Goal: Information Seeking & Learning: Find specific page/section

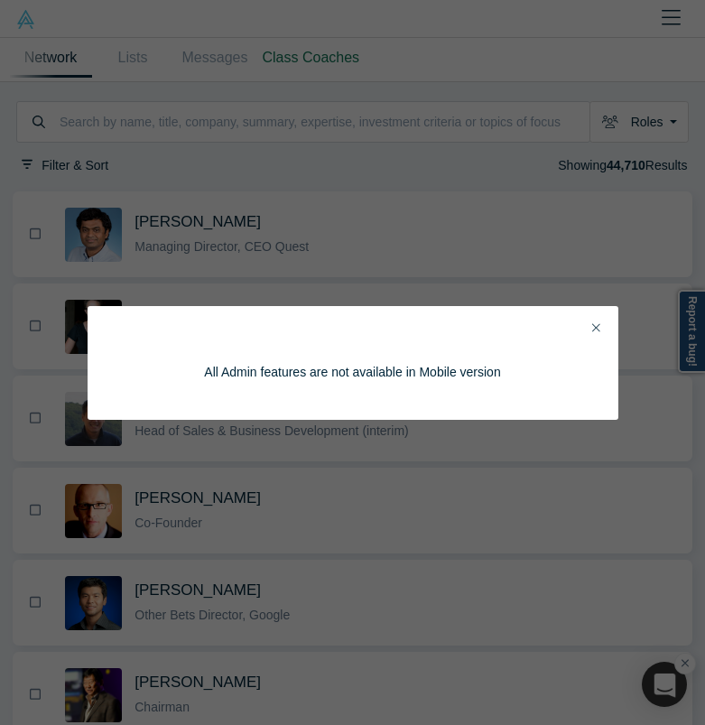
click at [592, 322] on icon "Close" at bounding box center [596, 327] width 8 height 13
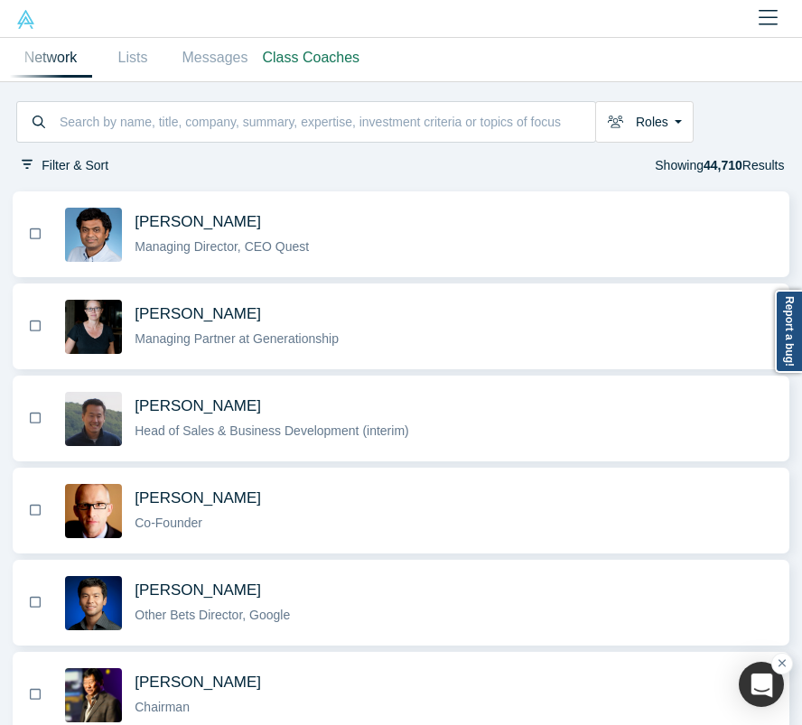
click at [31, 32] on link at bounding box center [25, 18] width 51 height 37
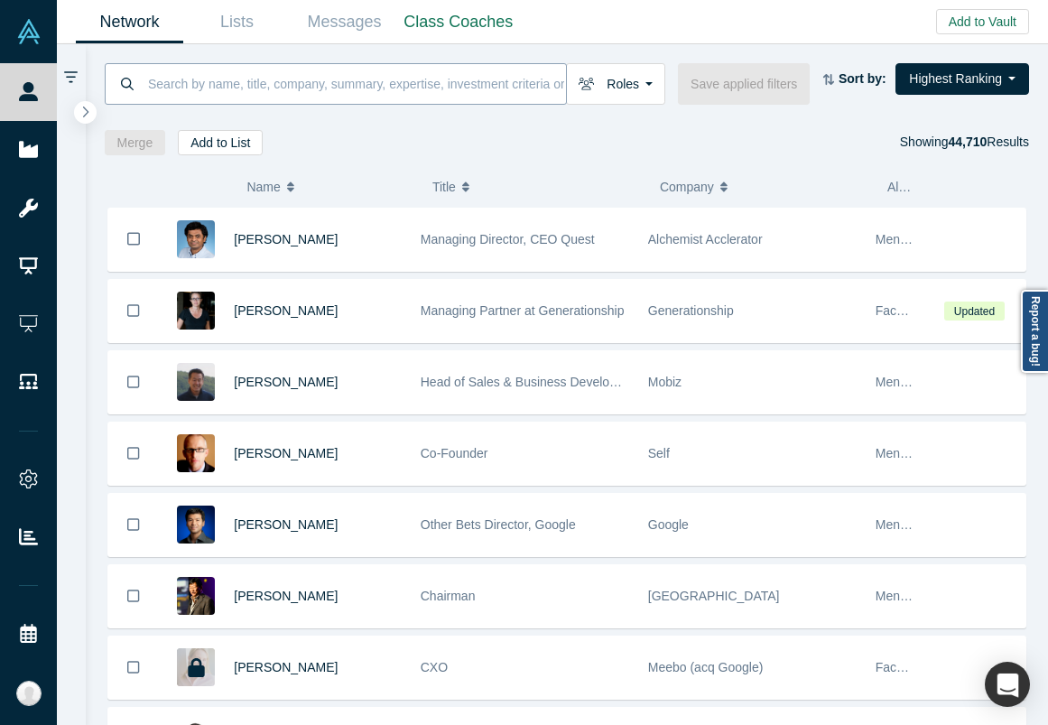
click at [348, 83] on input at bounding box center [356, 83] width 420 height 42
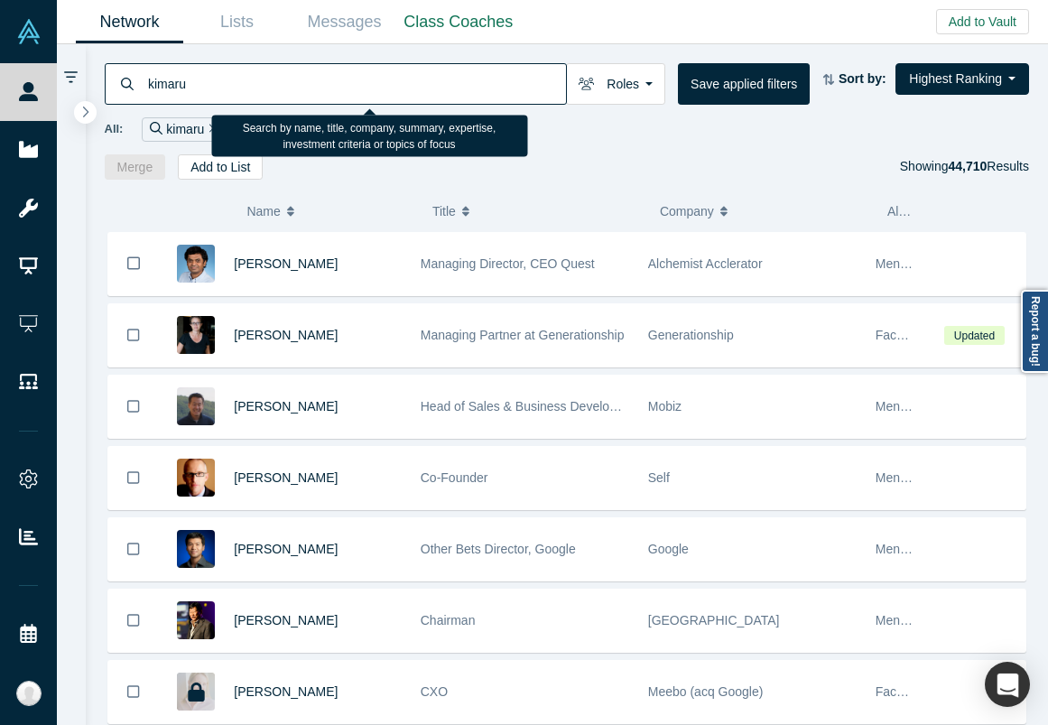
type input "kimaru"
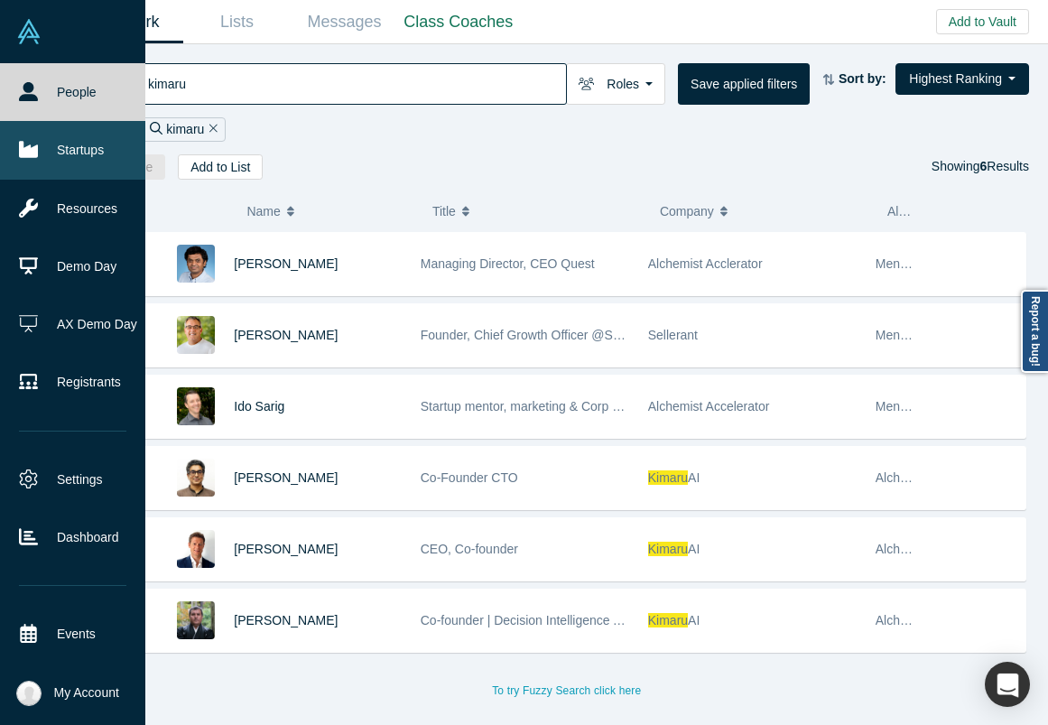
click at [29, 138] on link "Startups" at bounding box center [72, 150] width 145 height 58
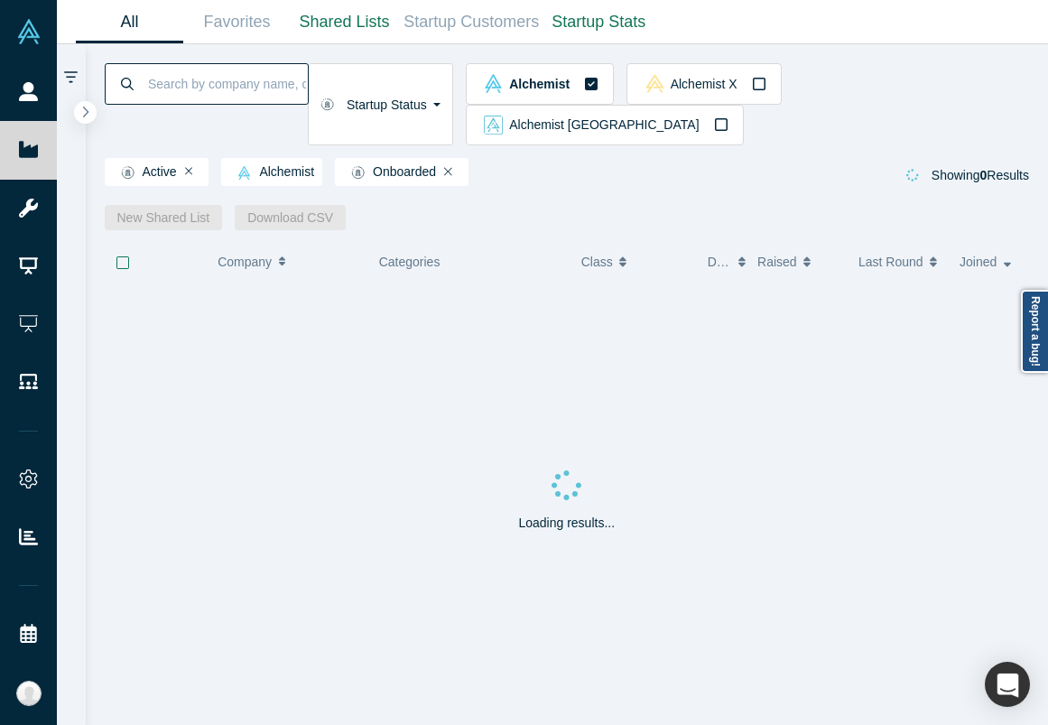
click at [292, 89] on input at bounding box center [227, 83] width 162 height 42
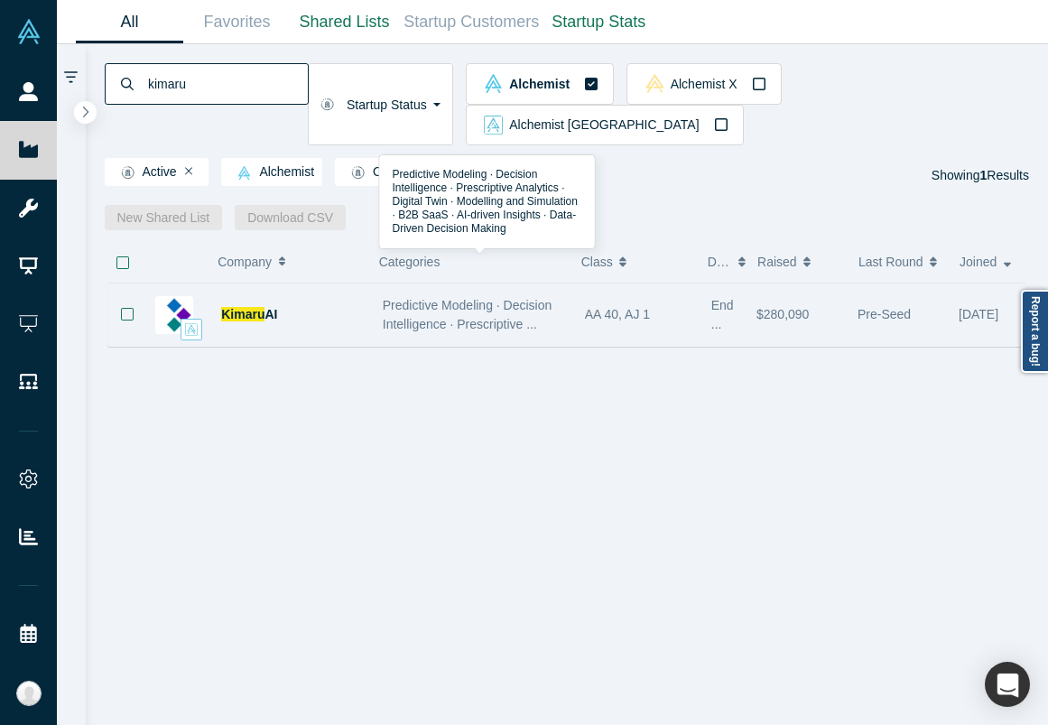
click at [459, 298] on span "Predictive Modeling · Decision Intelligence · Prescriptive ..." at bounding box center [468, 314] width 170 height 33
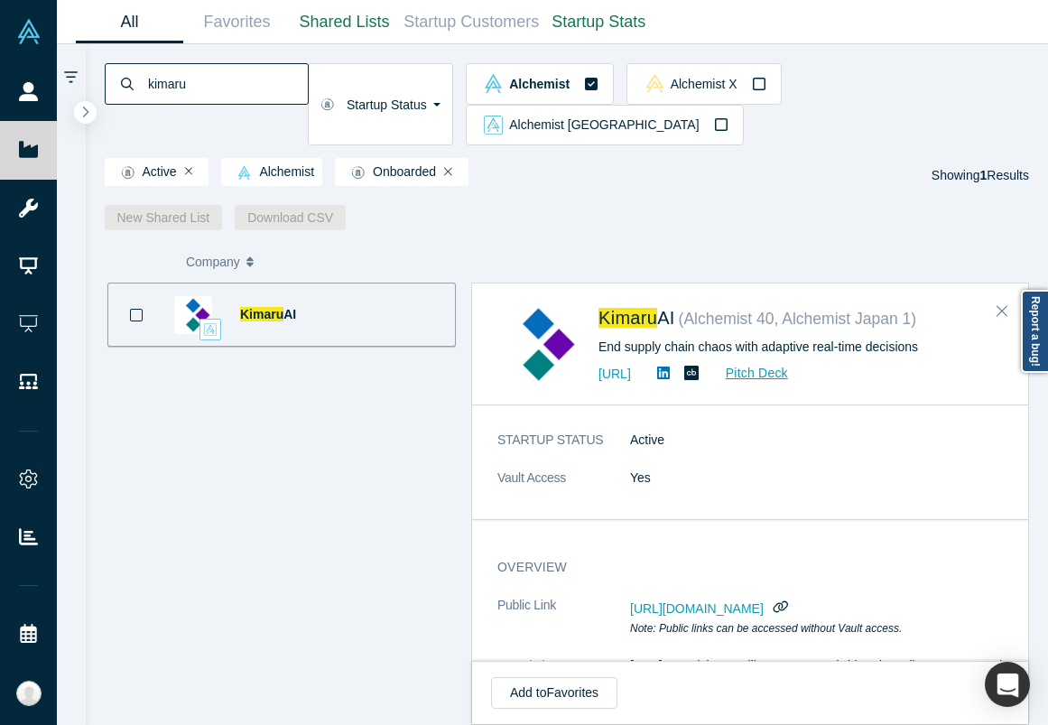
click at [301, 79] on input "kimaru" at bounding box center [227, 83] width 162 height 42
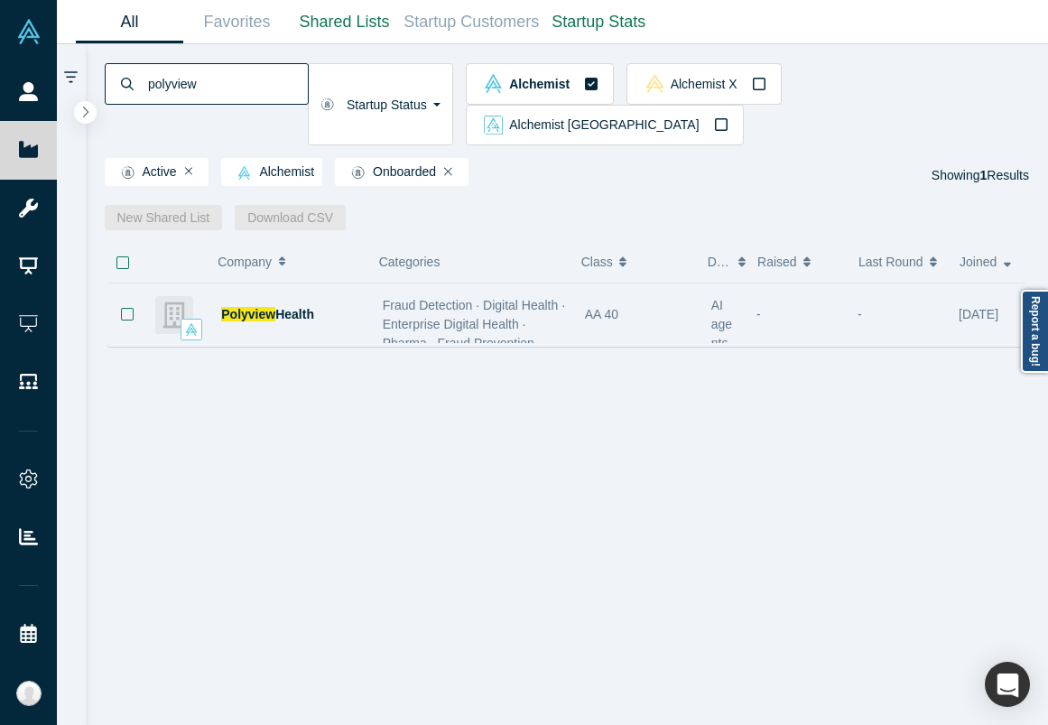
click at [366, 300] on div "Polyview Health" at bounding box center [258, 314] width 227 height 62
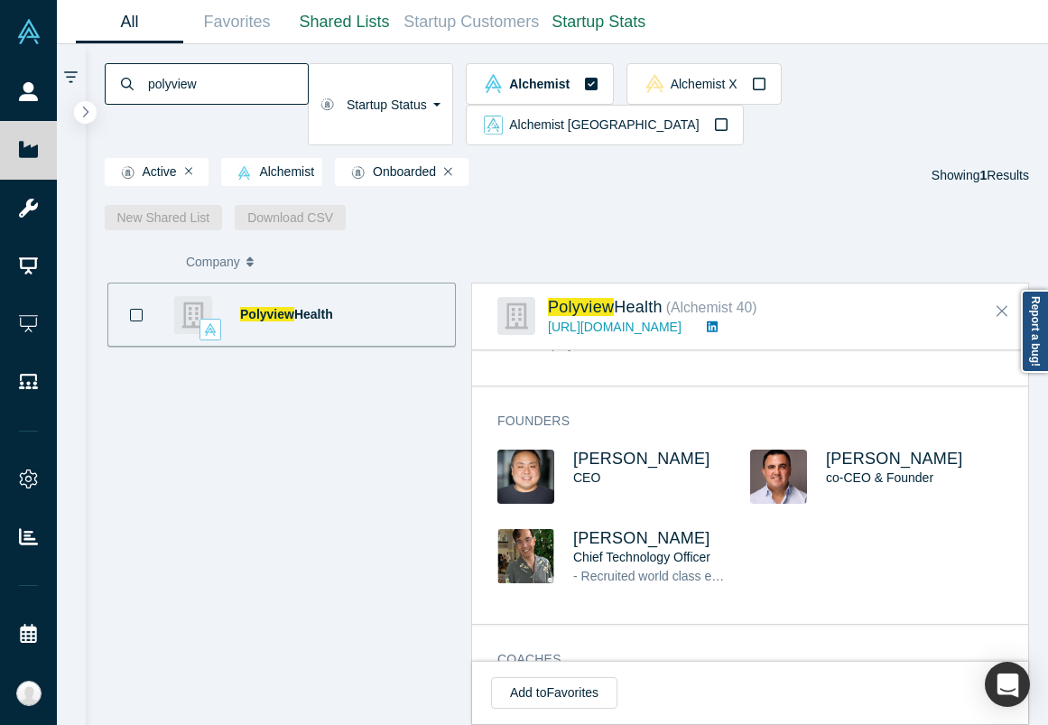
scroll to position [738, 0]
click at [282, 70] on input "polyview" at bounding box center [227, 83] width 162 height 42
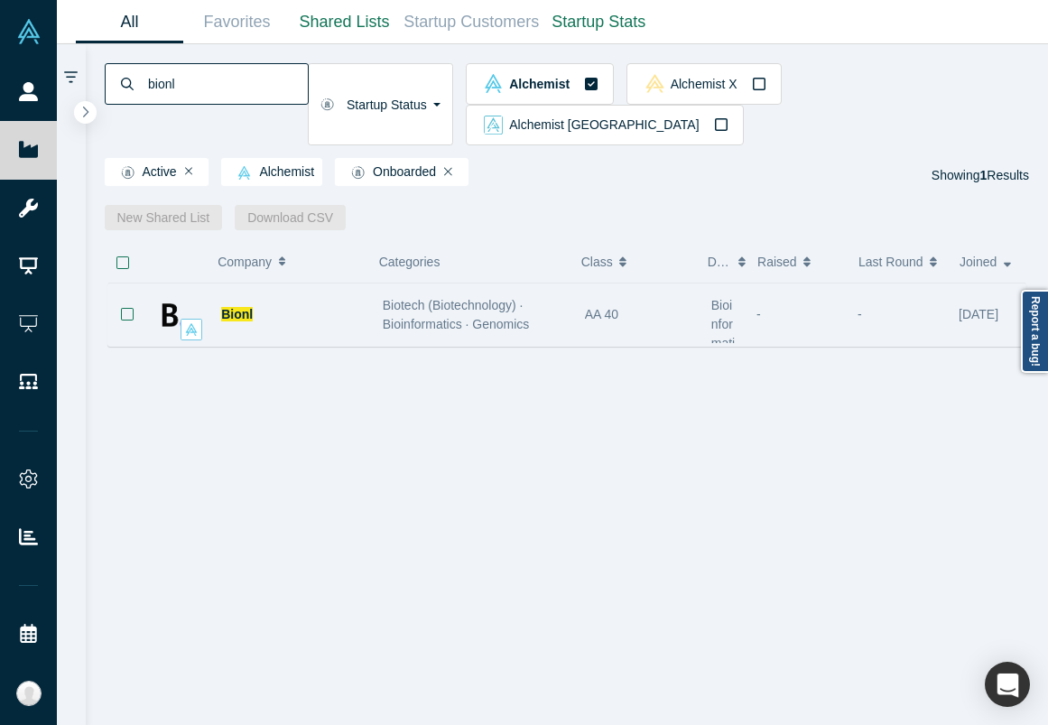
click at [377, 286] on div "Biotech (Biotechnology) · Bioinformatics · Genomics" at bounding box center [474, 314] width 202 height 57
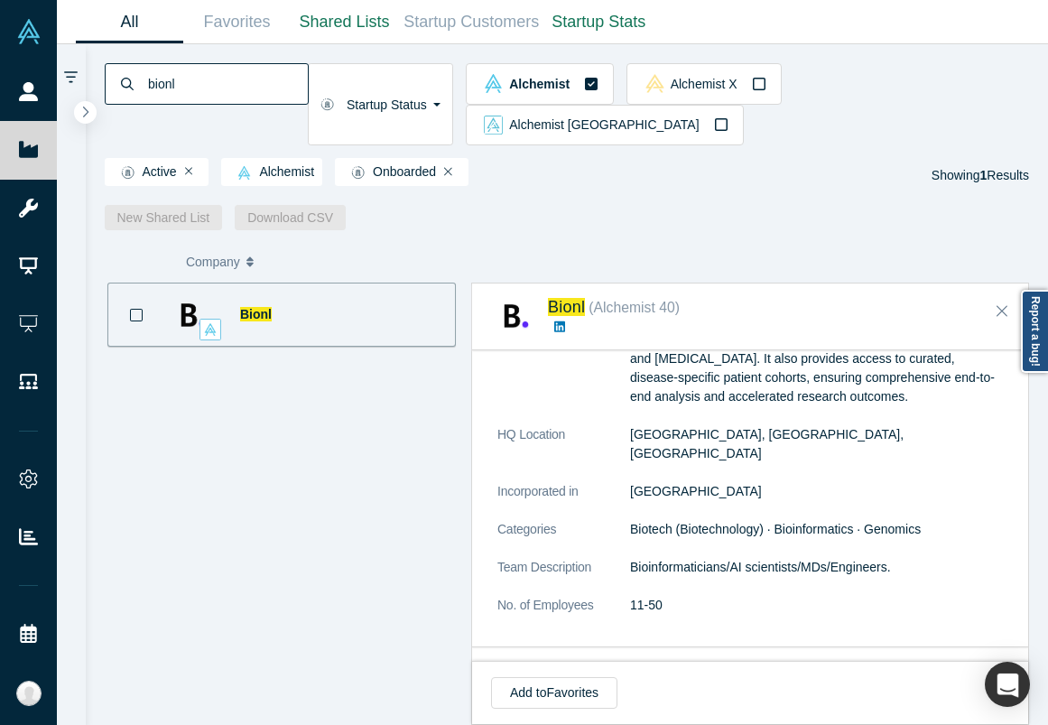
scroll to position [525, 0]
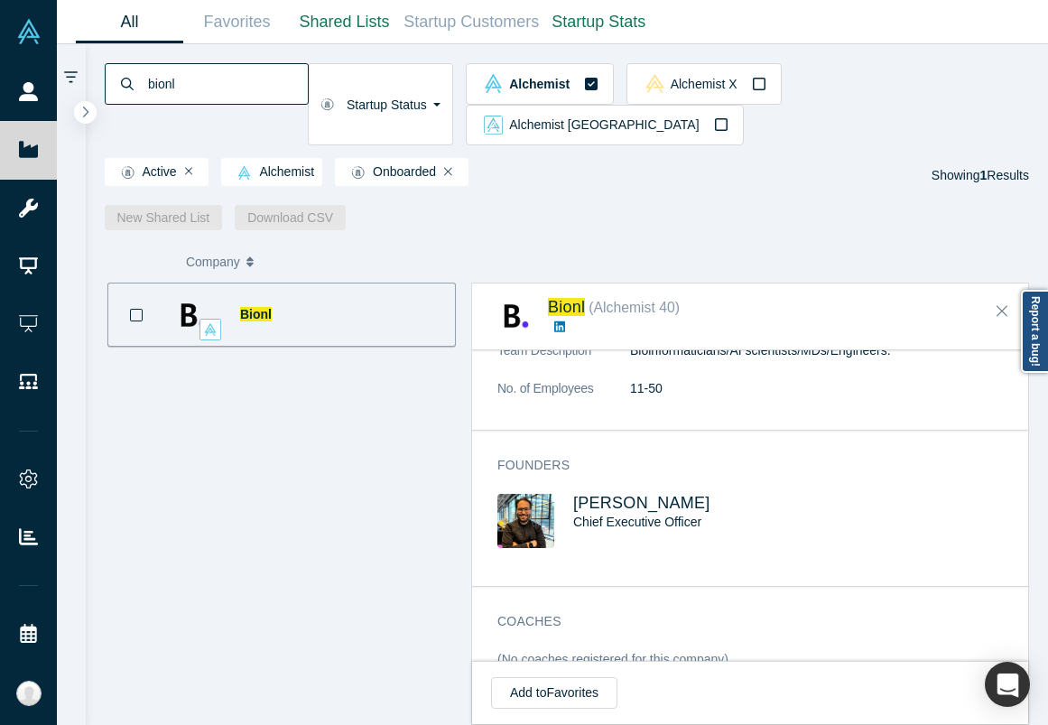
click at [244, 75] on input "bionl" at bounding box center [227, 83] width 162 height 42
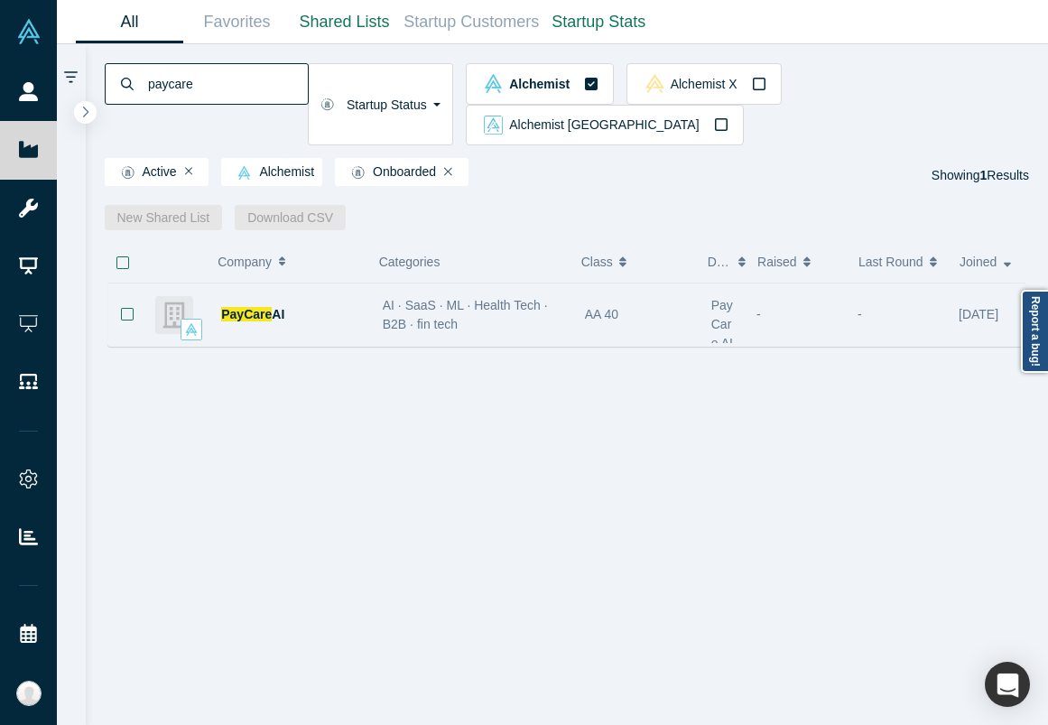
click at [319, 293] on div "PayCare AI" at bounding box center [292, 314] width 143 height 62
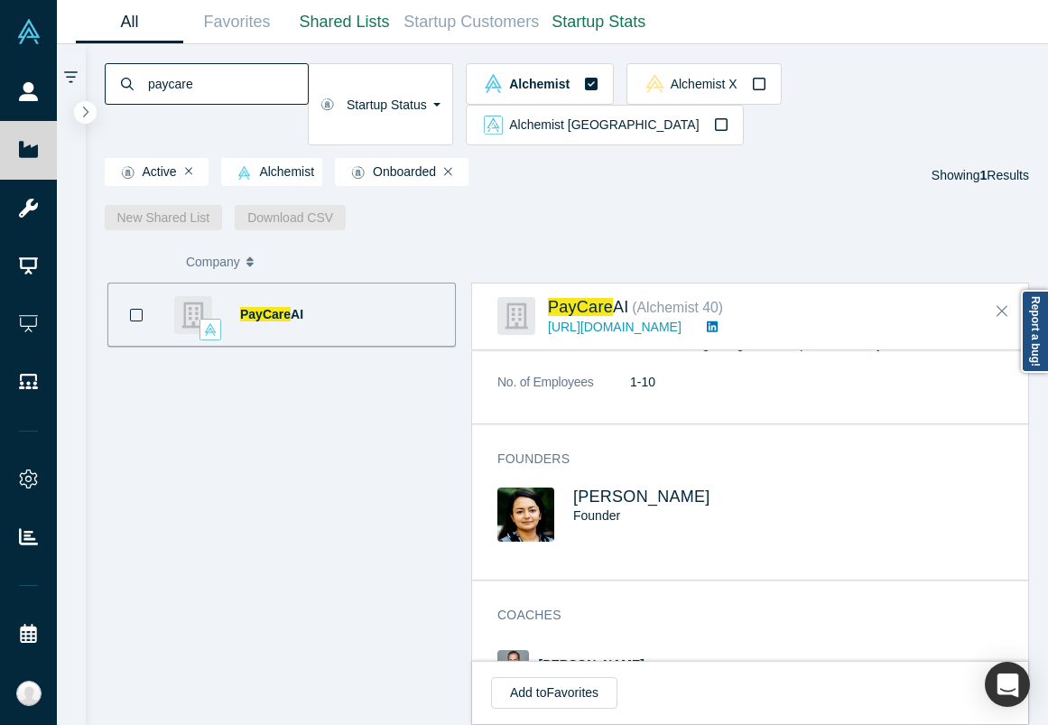
scroll to position [1040, 0]
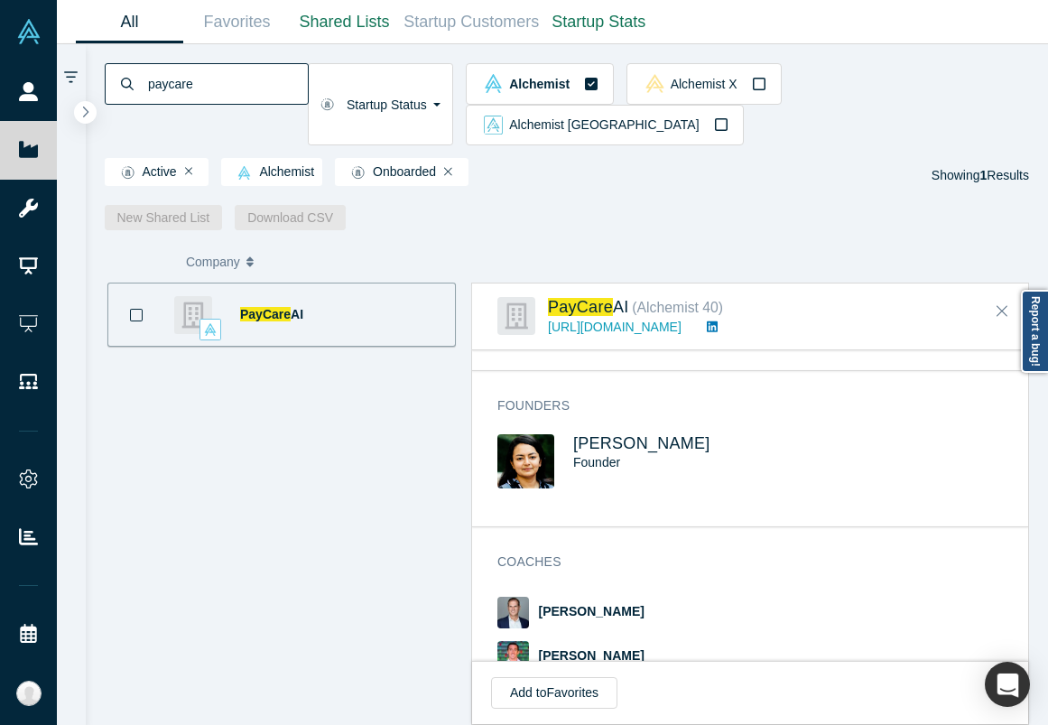
click at [245, 85] on input "paycare" at bounding box center [227, 83] width 162 height 42
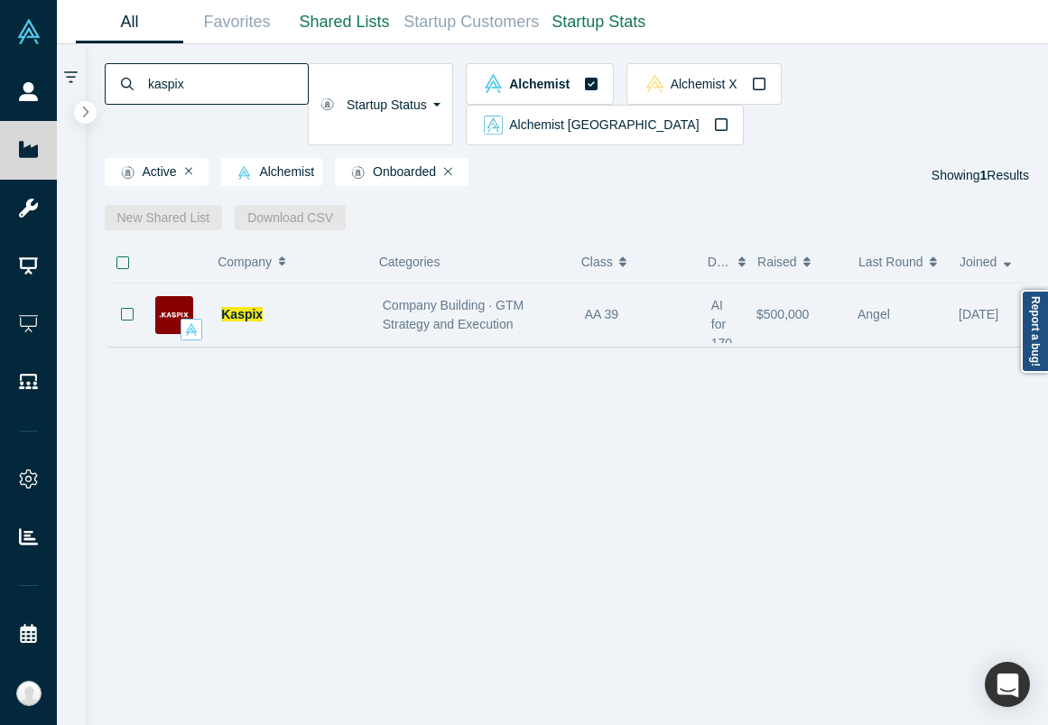
click at [312, 283] on div "Kaspix" at bounding box center [292, 314] width 143 height 62
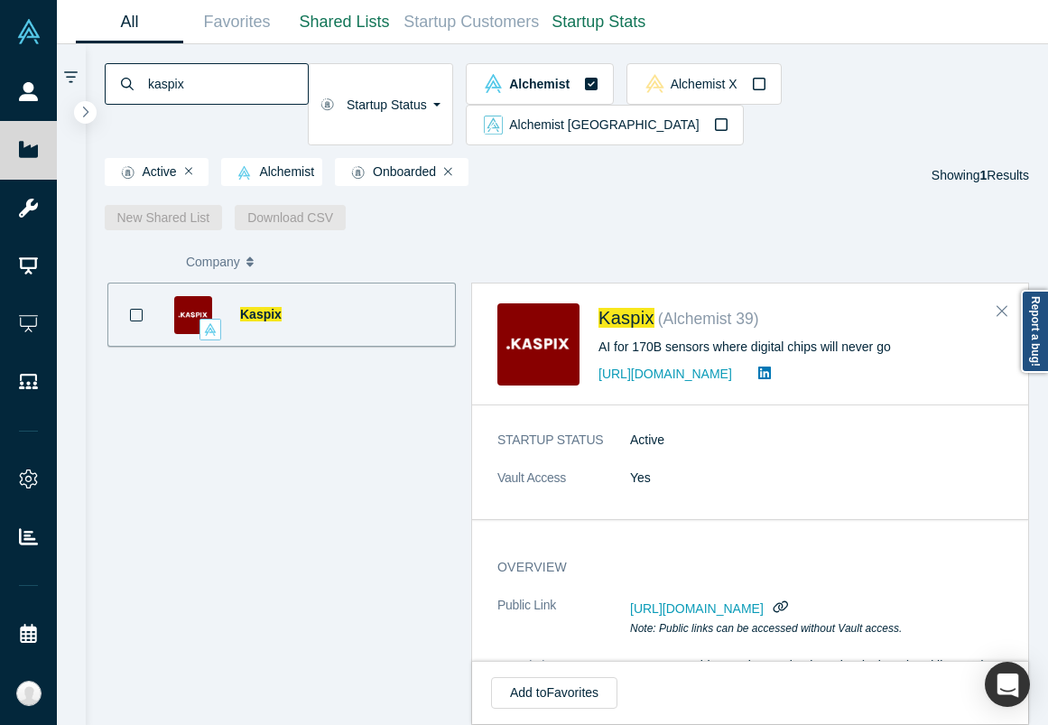
click at [216, 96] on input "kaspix" at bounding box center [227, 83] width 162 height 42
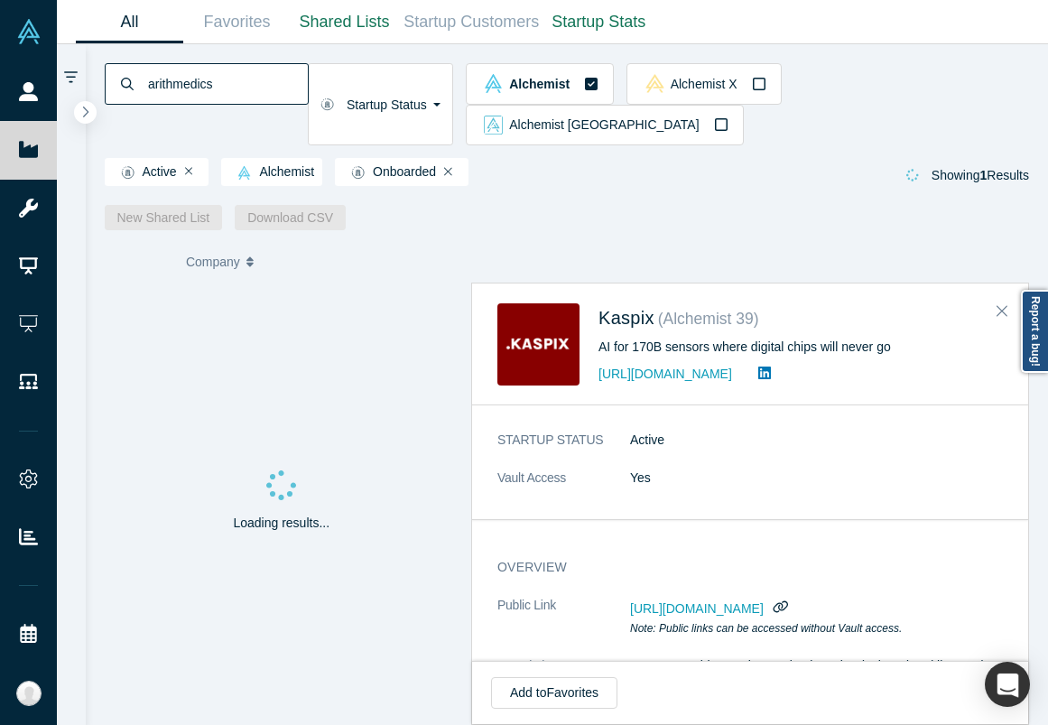
type input "arithmedics"
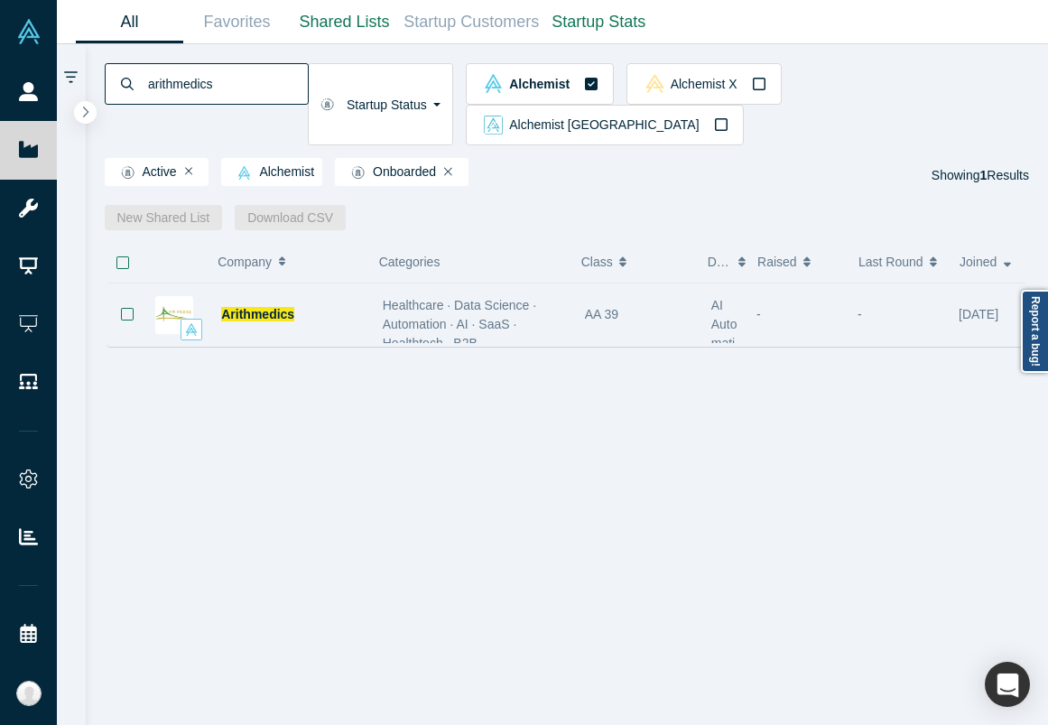
click at [344, 283] on div "Arithmedics" at bounding box center [292, 314] width 143 height 62
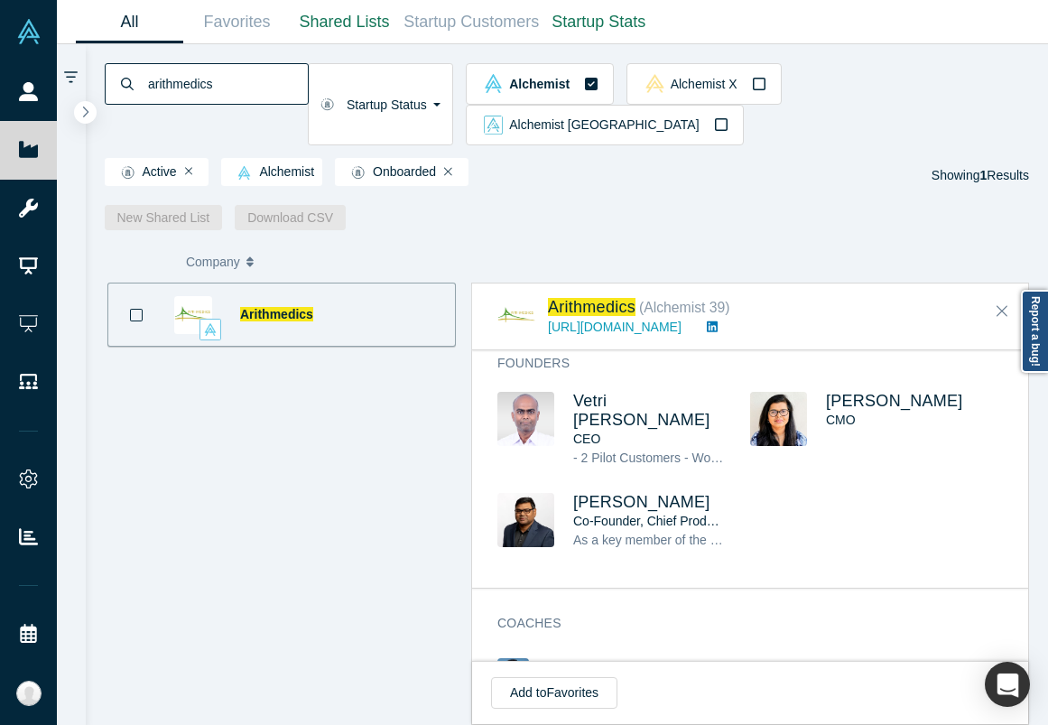
scroll to position [910, 0]
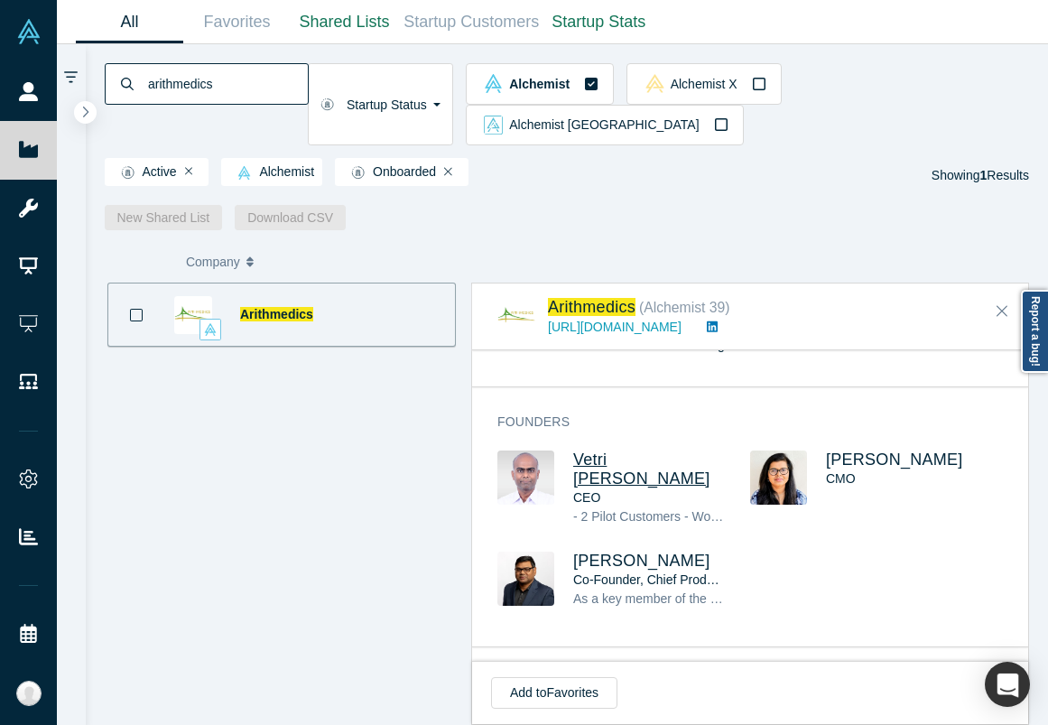
click at [604, 450] on span "Vetri Venthan Elango" at bounding box center [641, 468] width 137 height 37
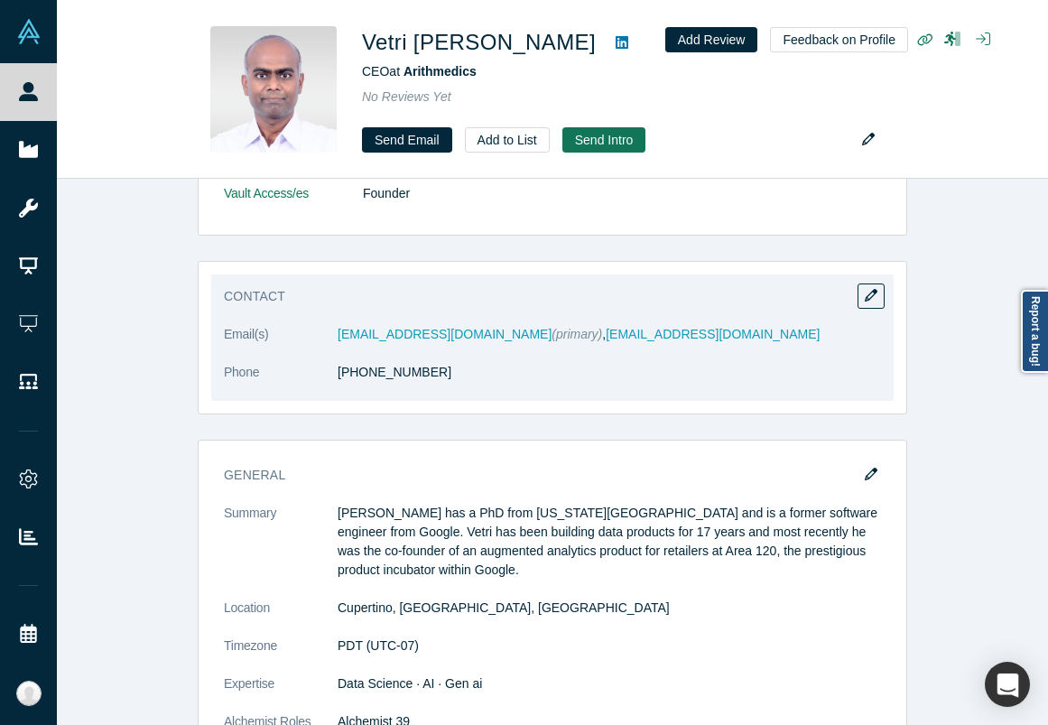
scroll to position [533, 0]
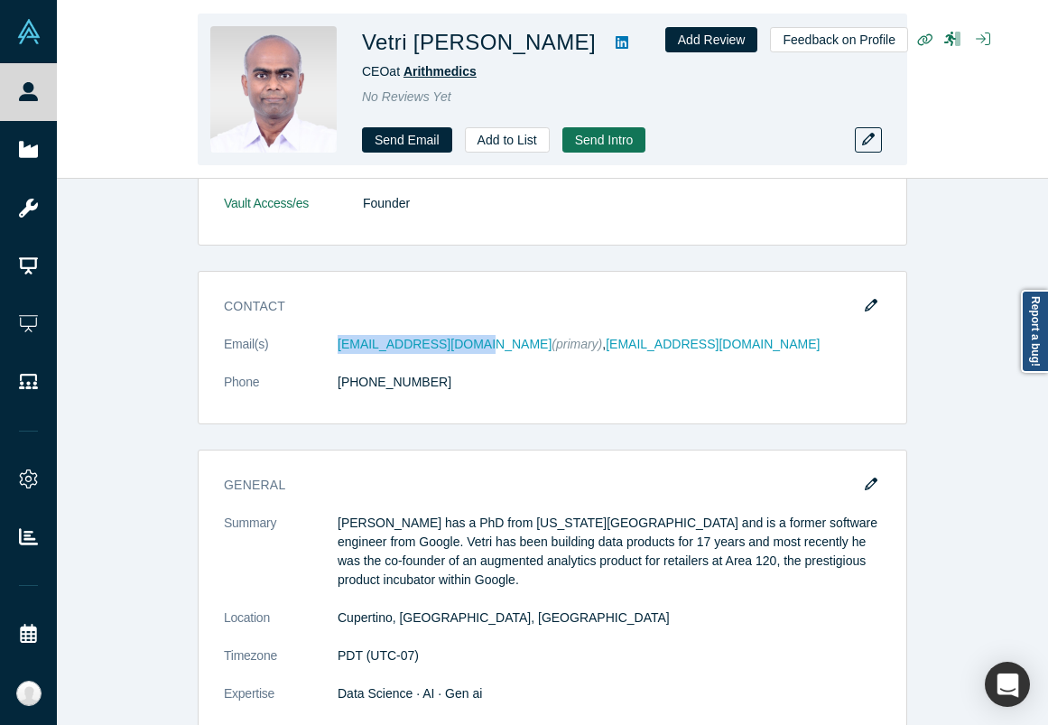
click at [441, 72] on span "Arithmedics" at bounding box center [439, 71] width 73 height 14
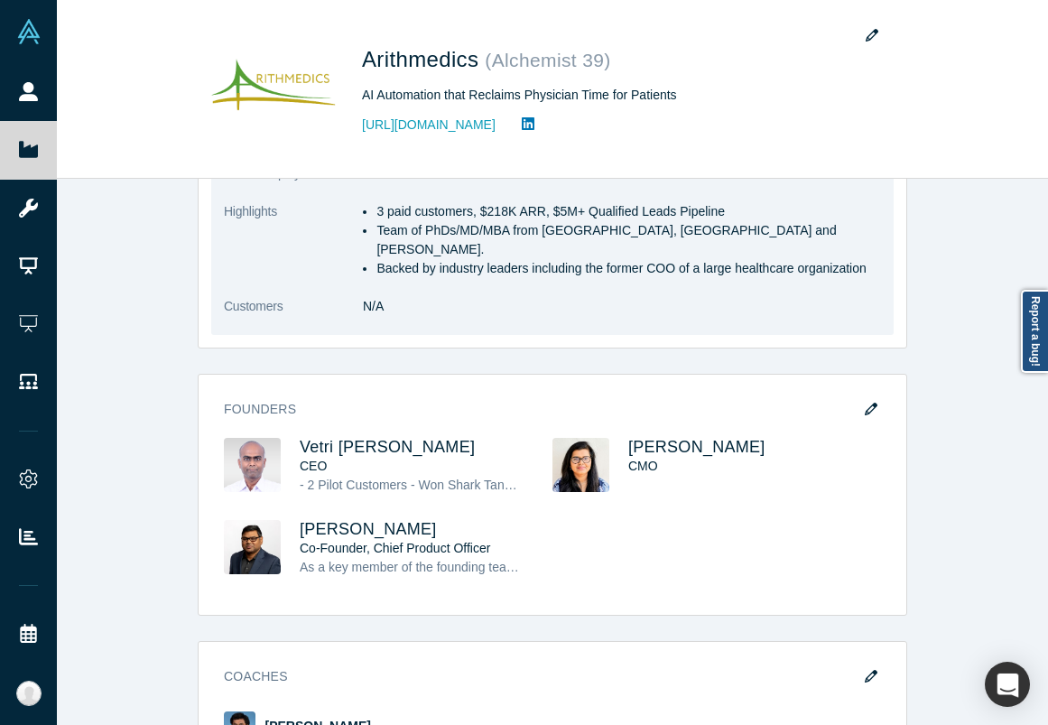
scroll to position [718, 0]
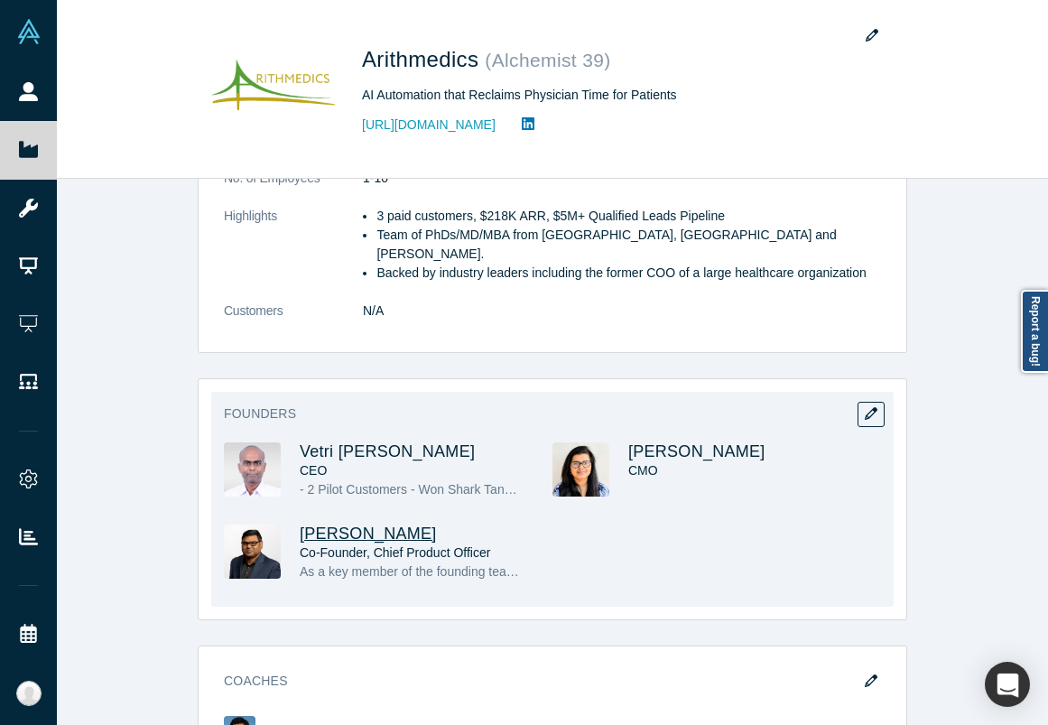
click at [375, 524] on span "Venu Appana" at bounding box center [368, 533] width 137 height 18
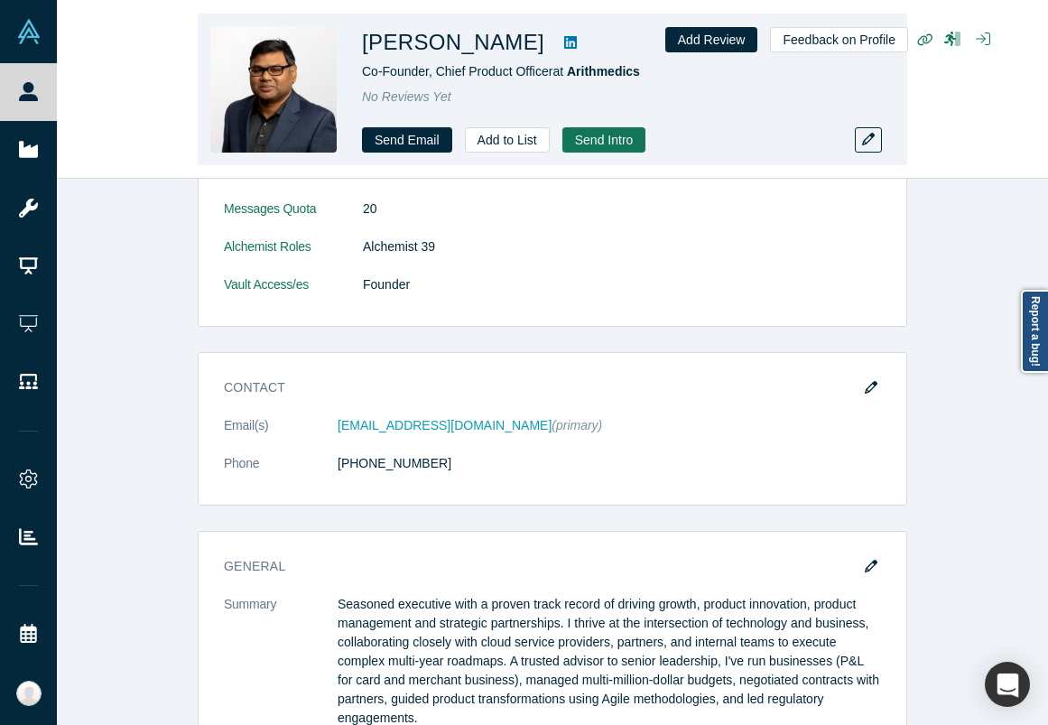
scroll to position [182, 0]
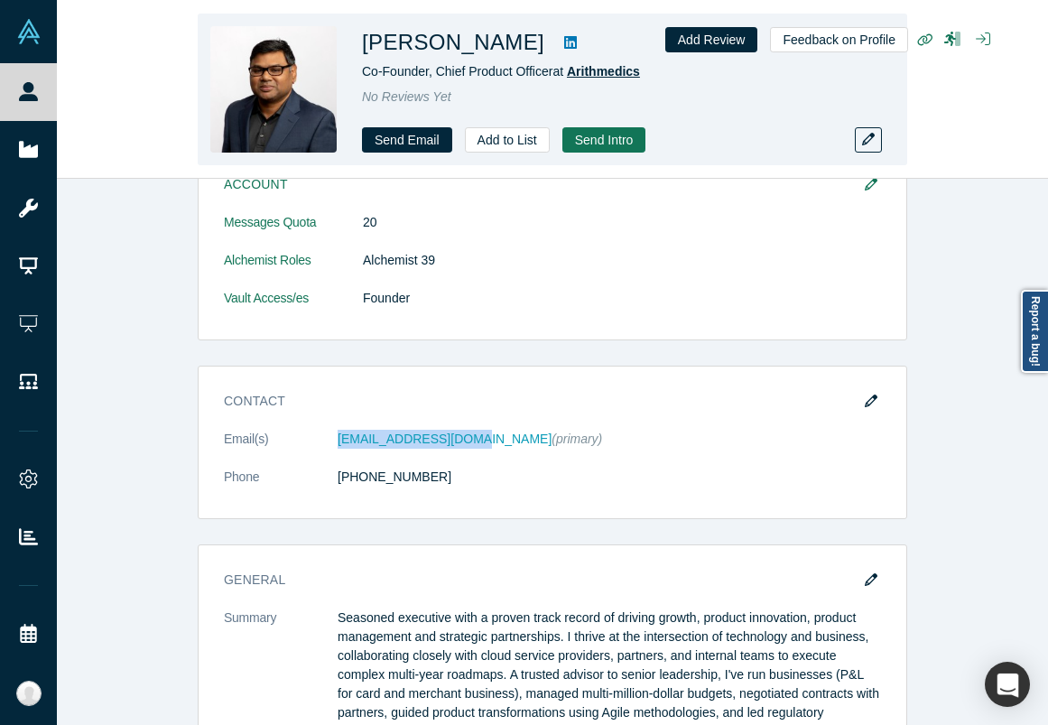
click at [612, 76] on span "Arithmedics" at bounding box center [603, 71] width 73 height 14
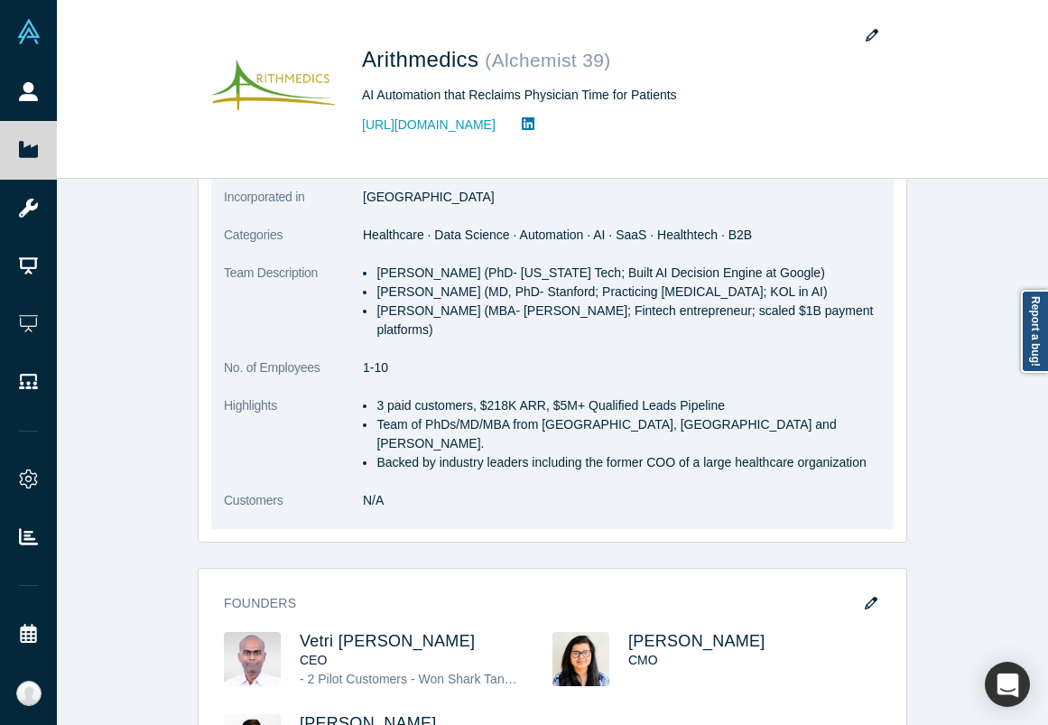
scroll to position [781, 0]
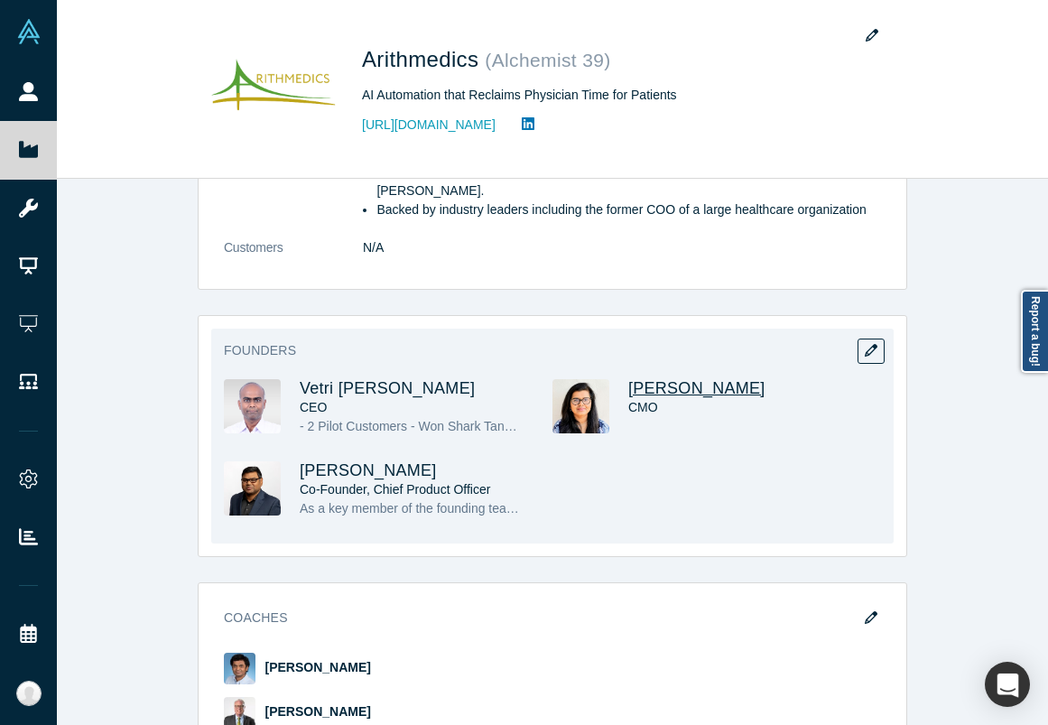
click at [654, 379] on span "Renumathy Dhanasekaran" at bounding box center [696, 388] width 137 height 18
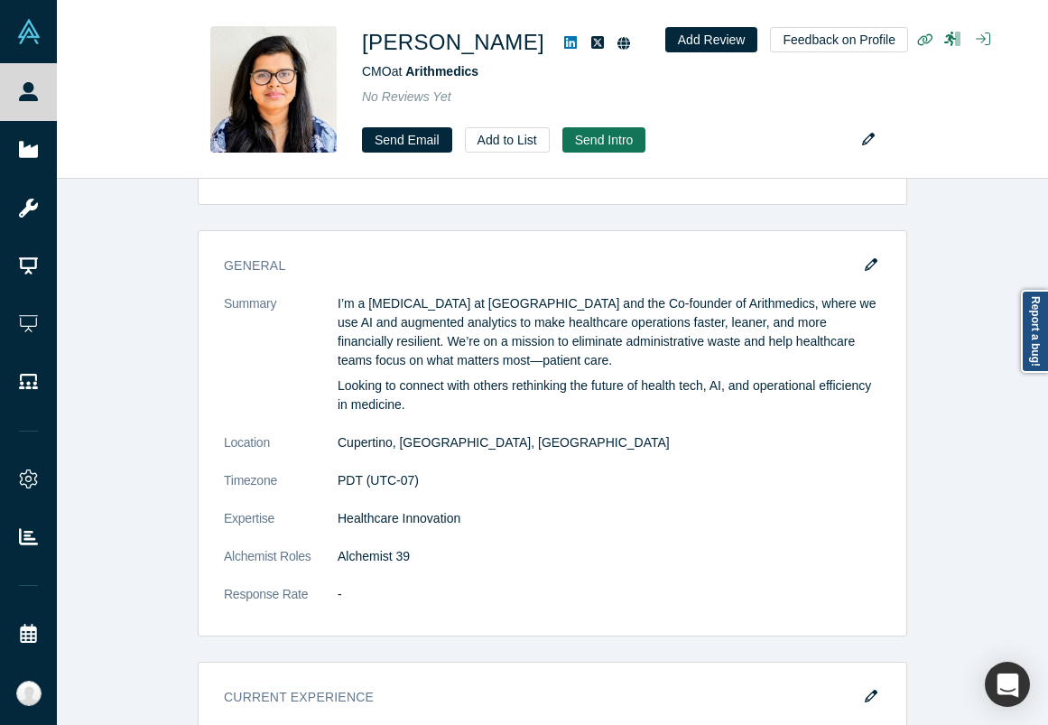
scroll to position [542, 0]
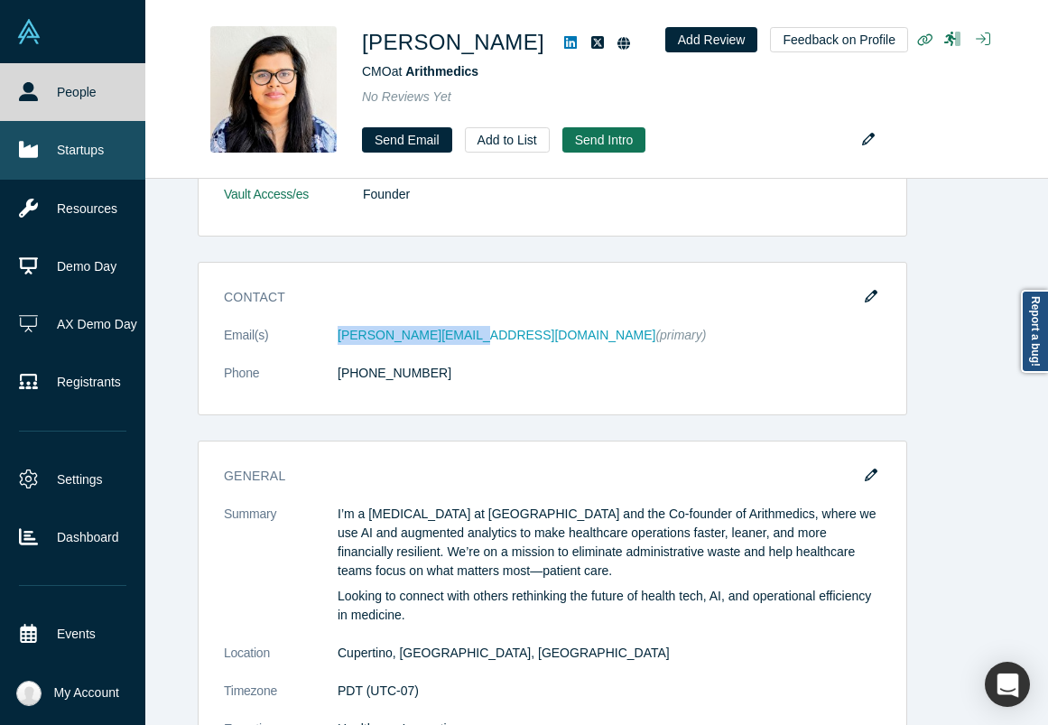
click at [58, 133] on link "Startups" at bounding box center [72, 150] width 145 height 58
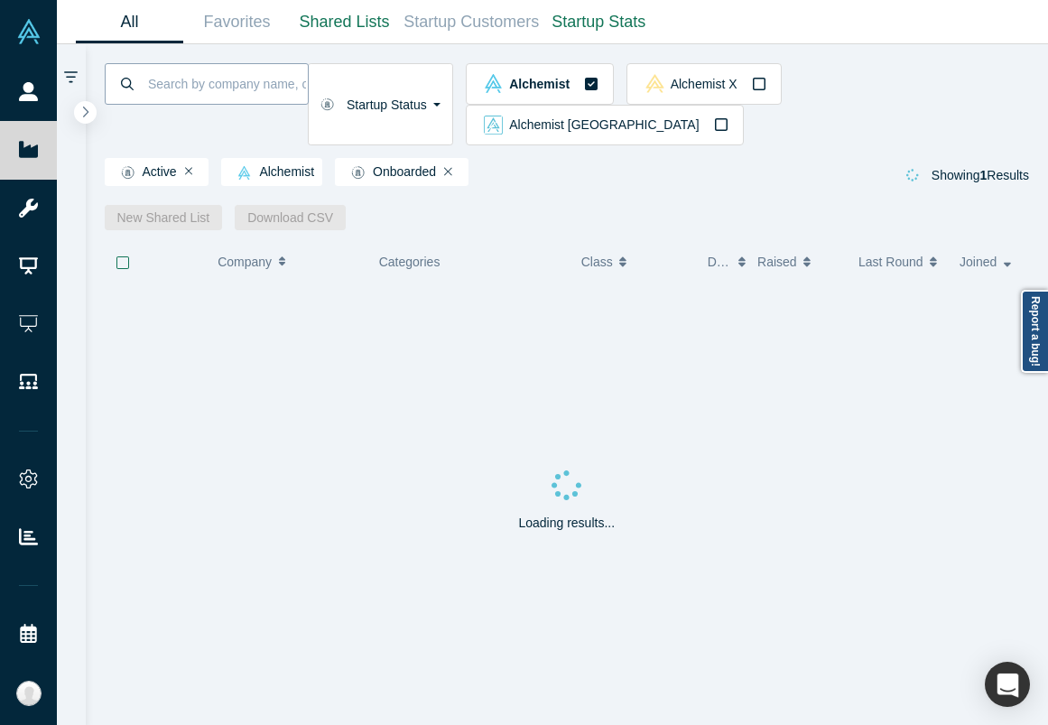
click at [284, 98] on input at bounding box center [227, 83] width 162 height 42
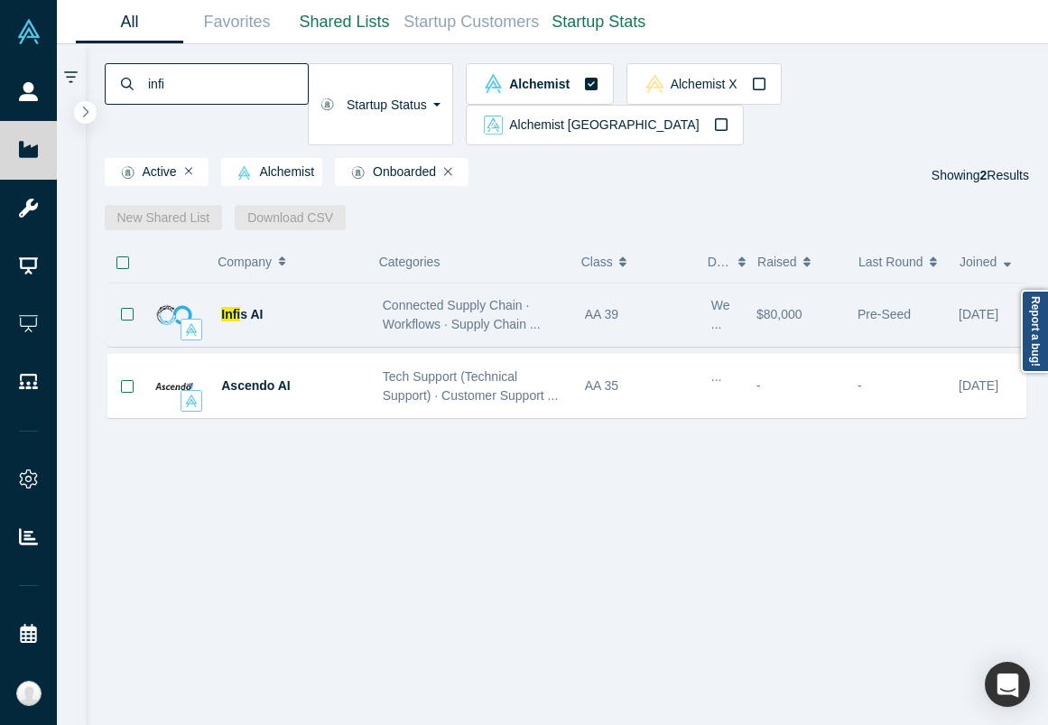
click at [365, 299] on div "Infi s AI" at bounding box center [258, 314] width 227 height 62
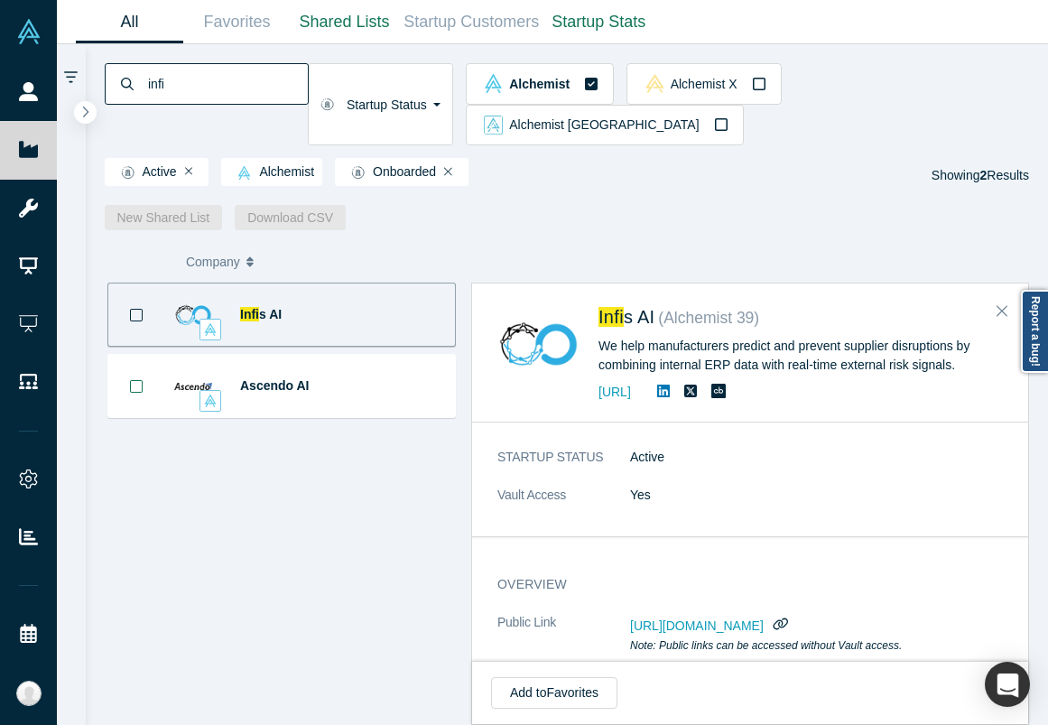
click at [221, 88] on input "infi" at bounding box center [227, 83] width 162 height 42
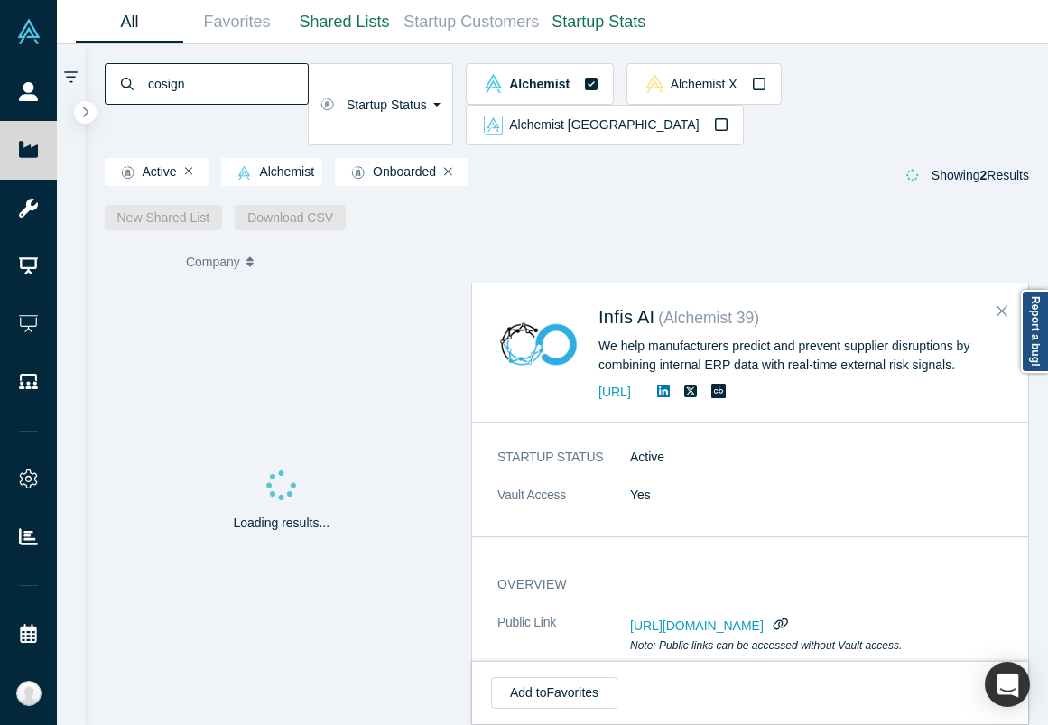
type input "cosign"
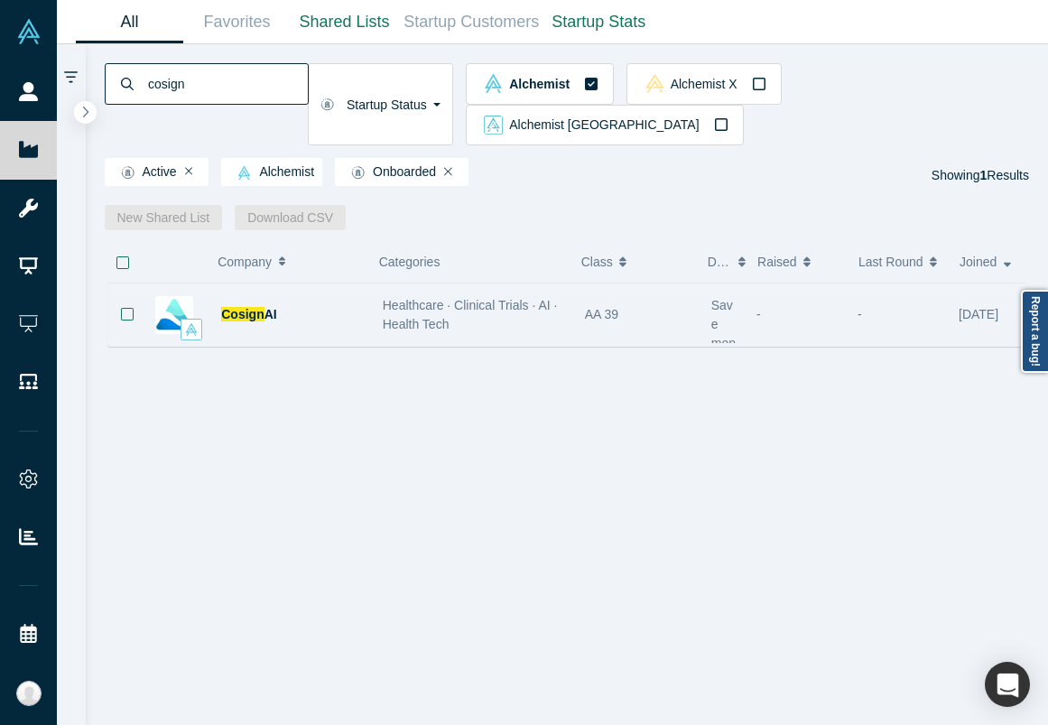
click at [324, 283] on div "Cosign AI" at bounding box center [292, 314] width 143 height 62
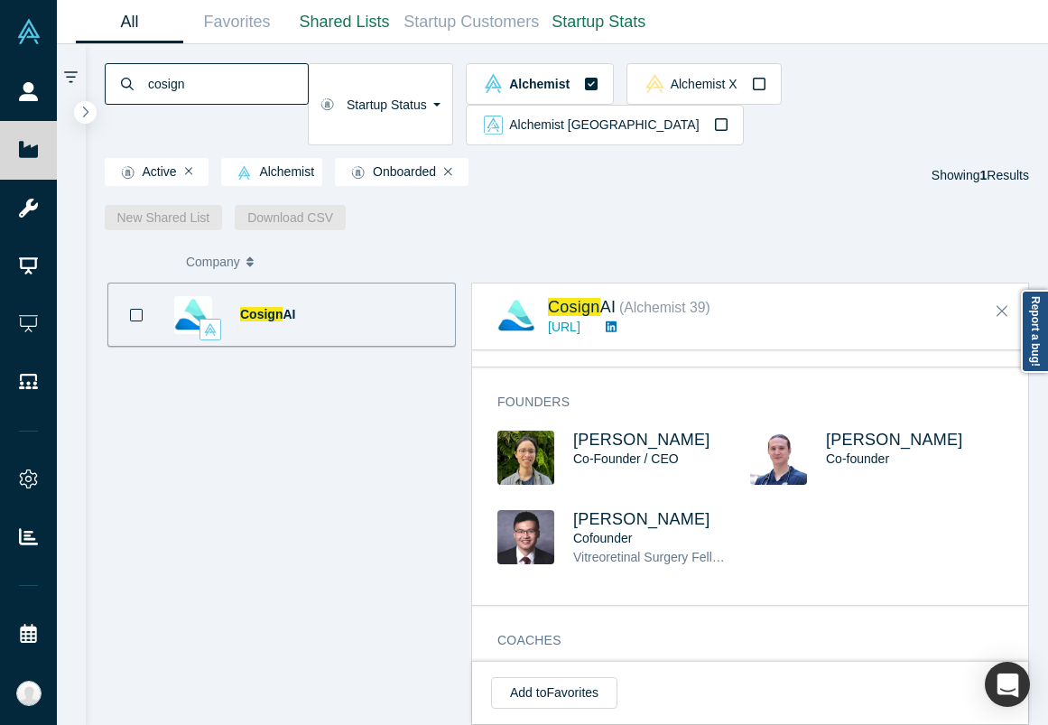
scroll to position [978, 0]
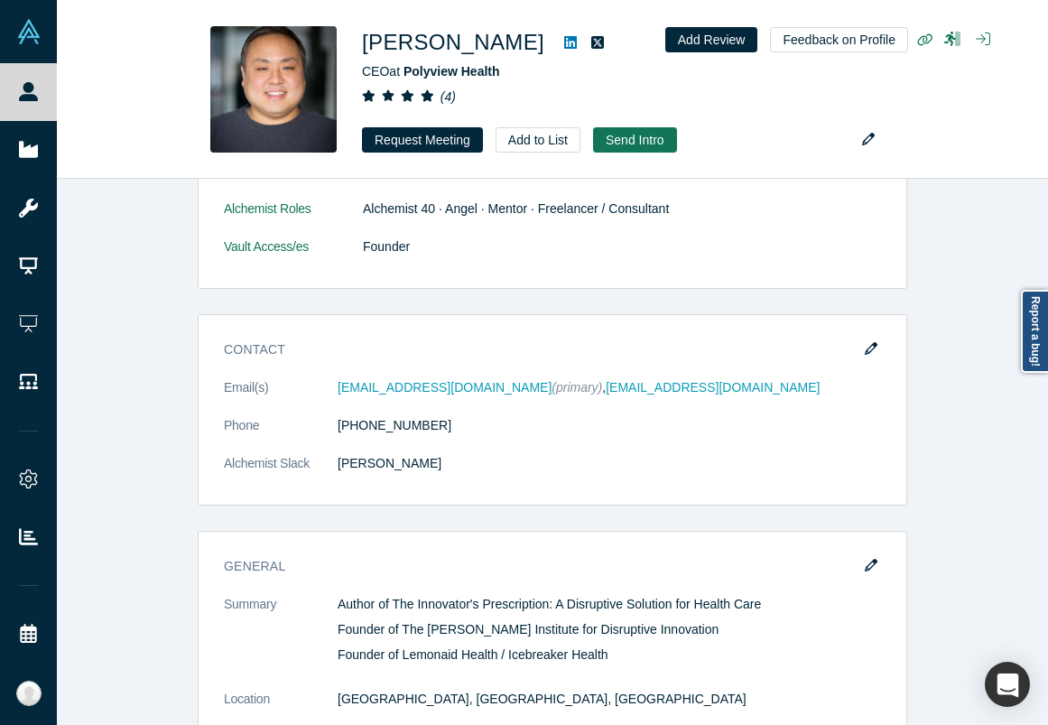
scroll to position [722, 0]
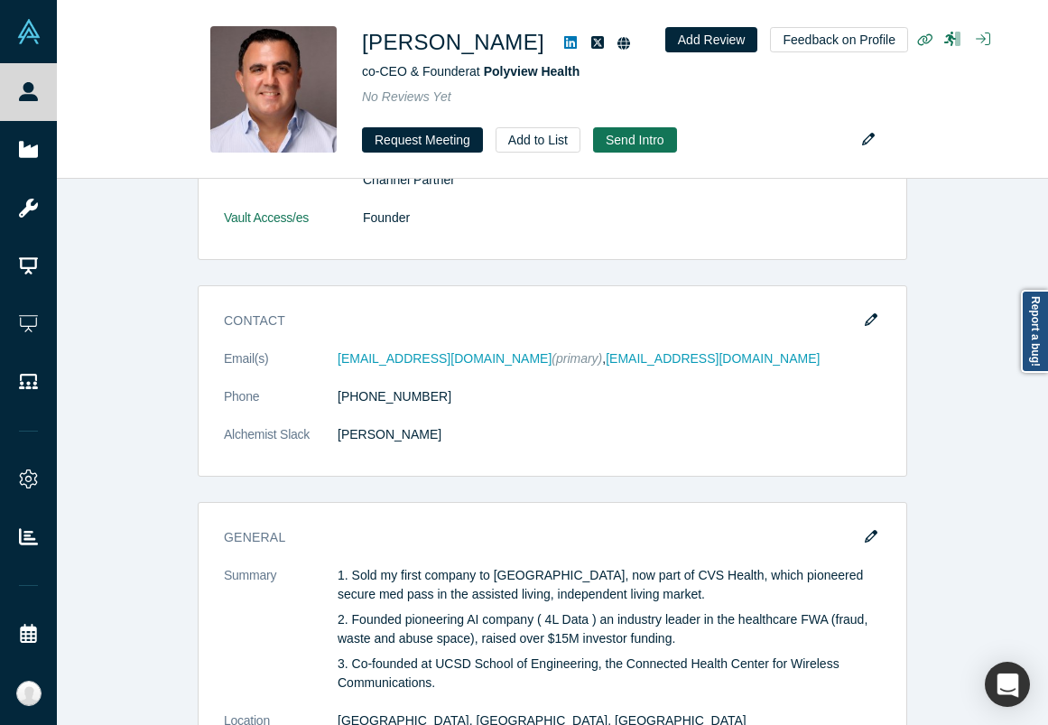
scroll to position [576, 0]
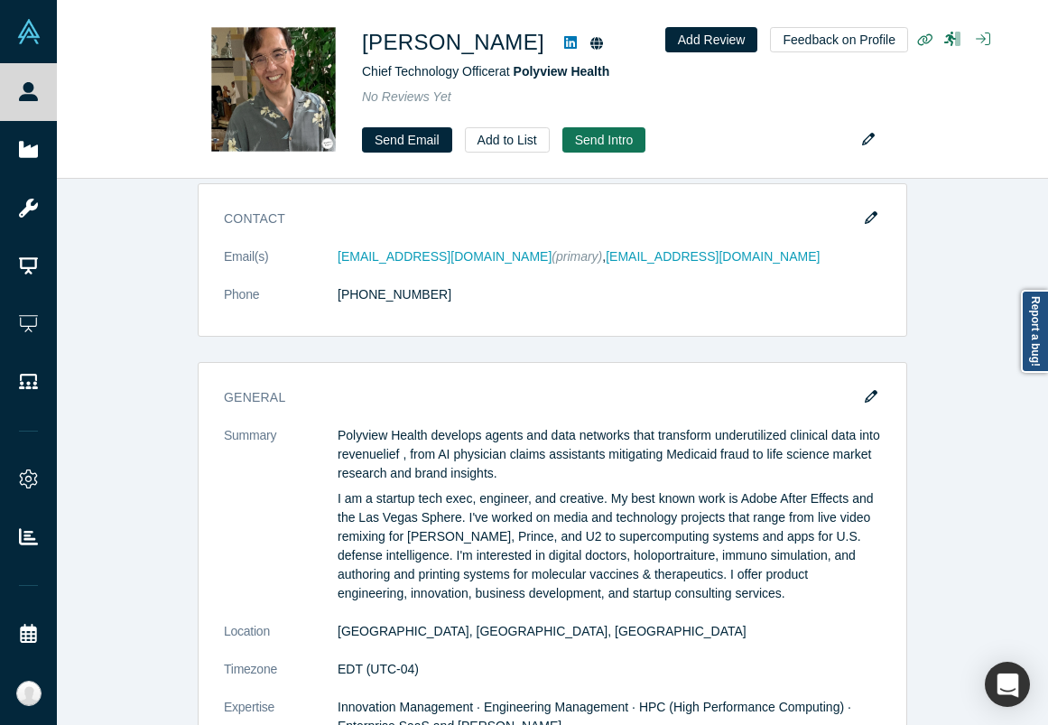
scroll to position [1256, 0]
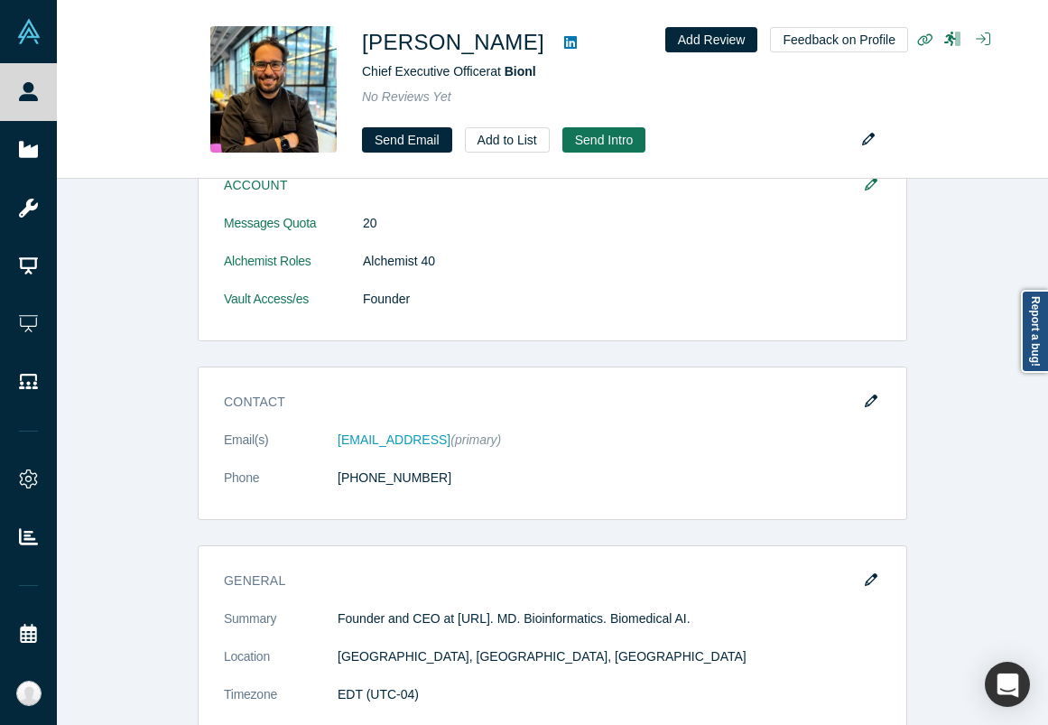
scroll to position [450, 0]
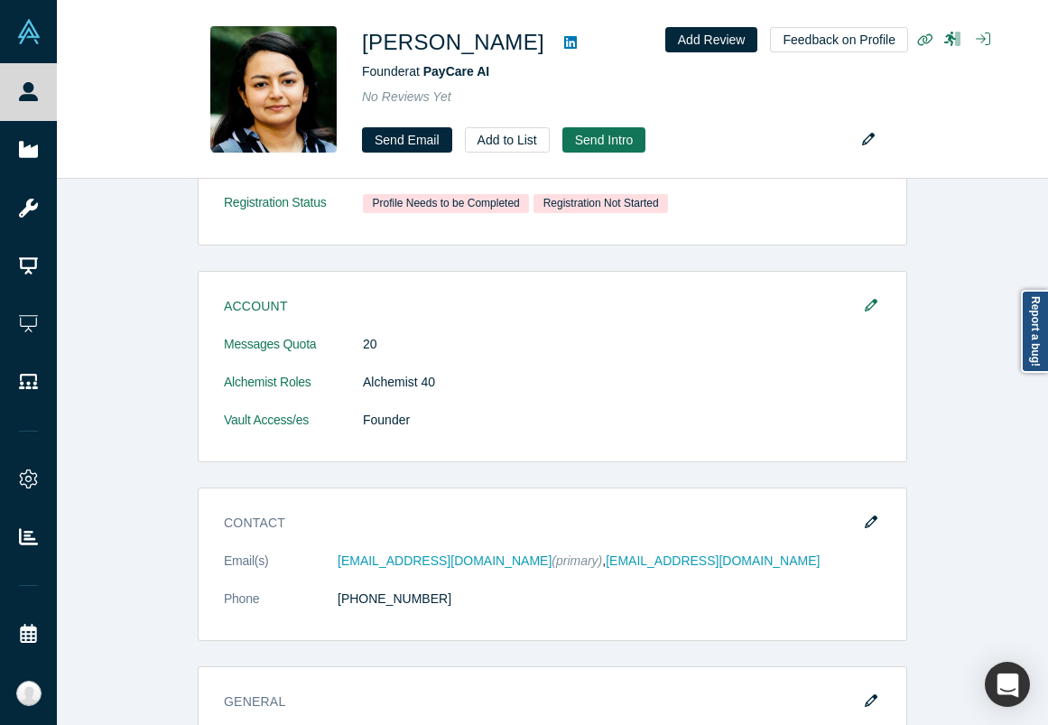
scroll to position [384, 0]
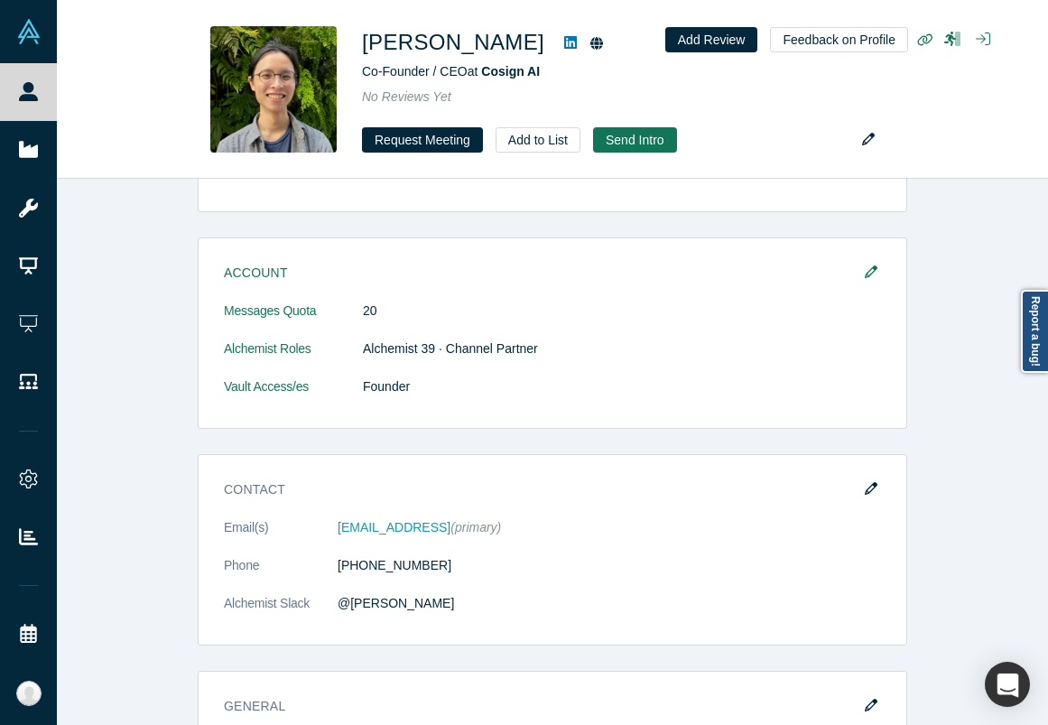
scroll to position [834, 0]
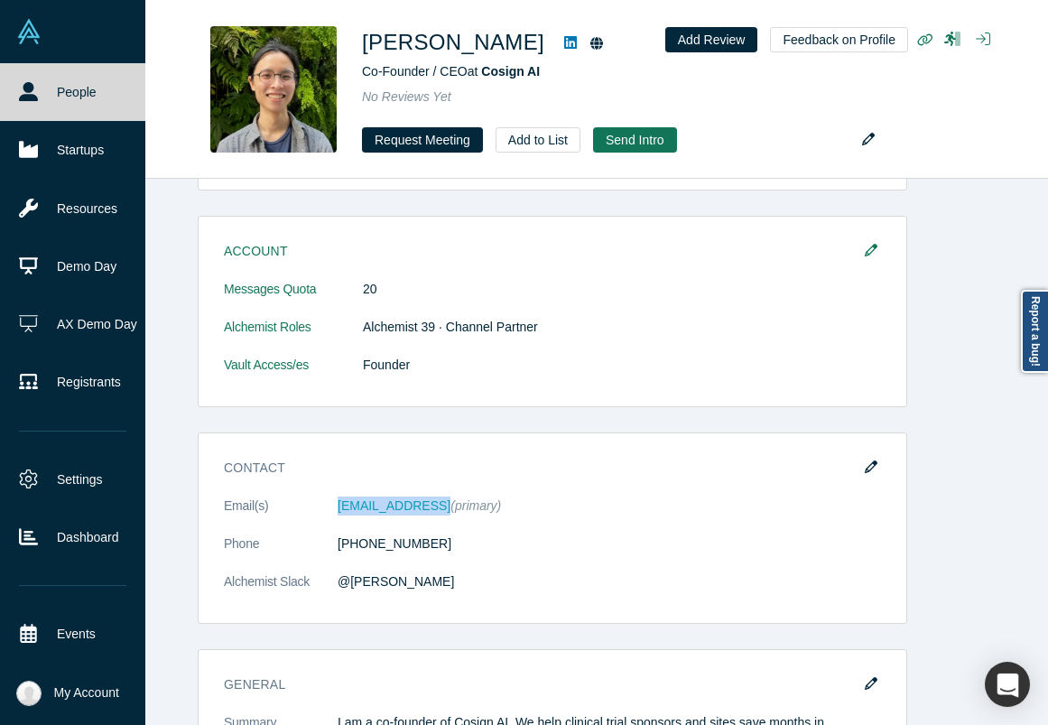
click at [36, 86] on icon at bounding box center [28, 91] width 19 height 19
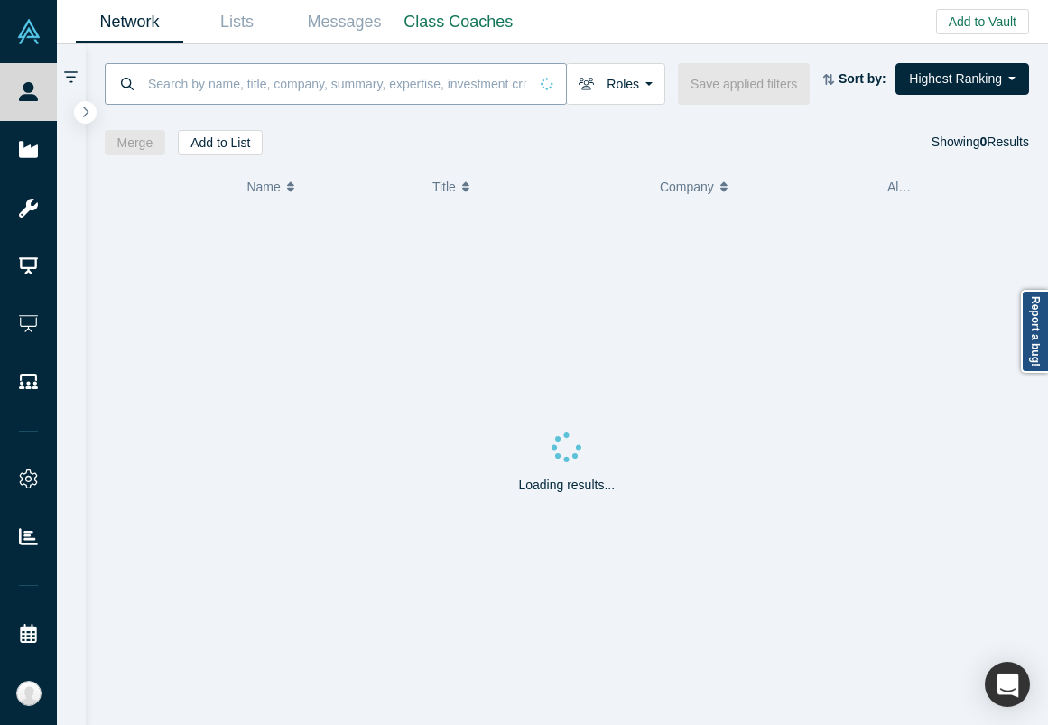
click at [296, 84] on input at bounding box center [337, 83] width 382 height 42
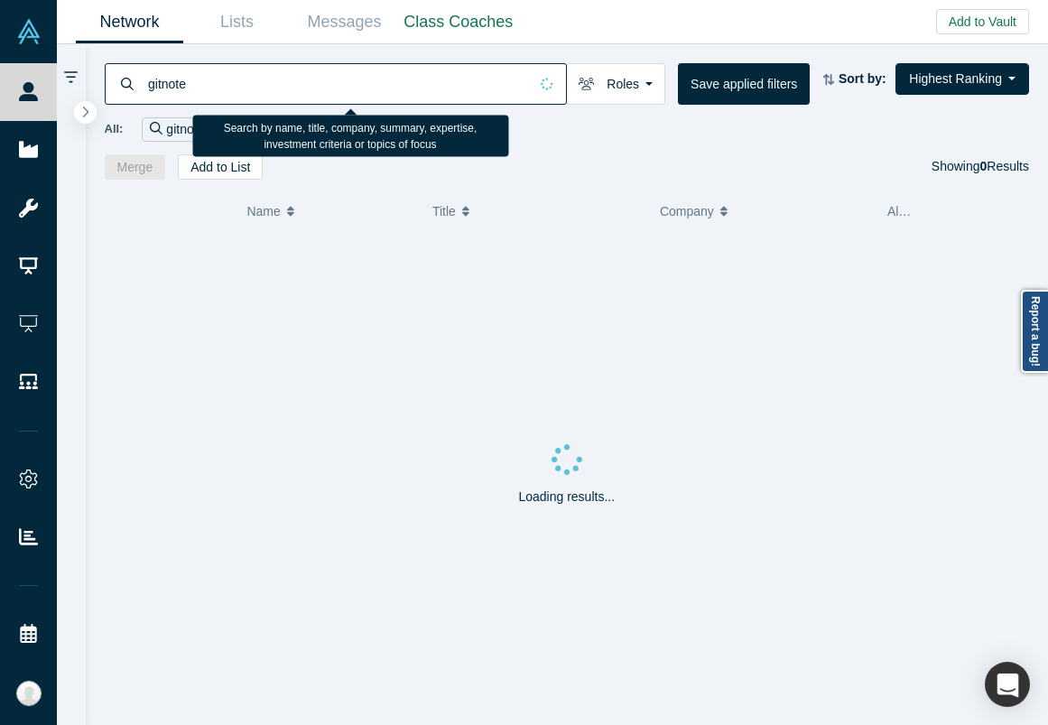
type input "gitnote"
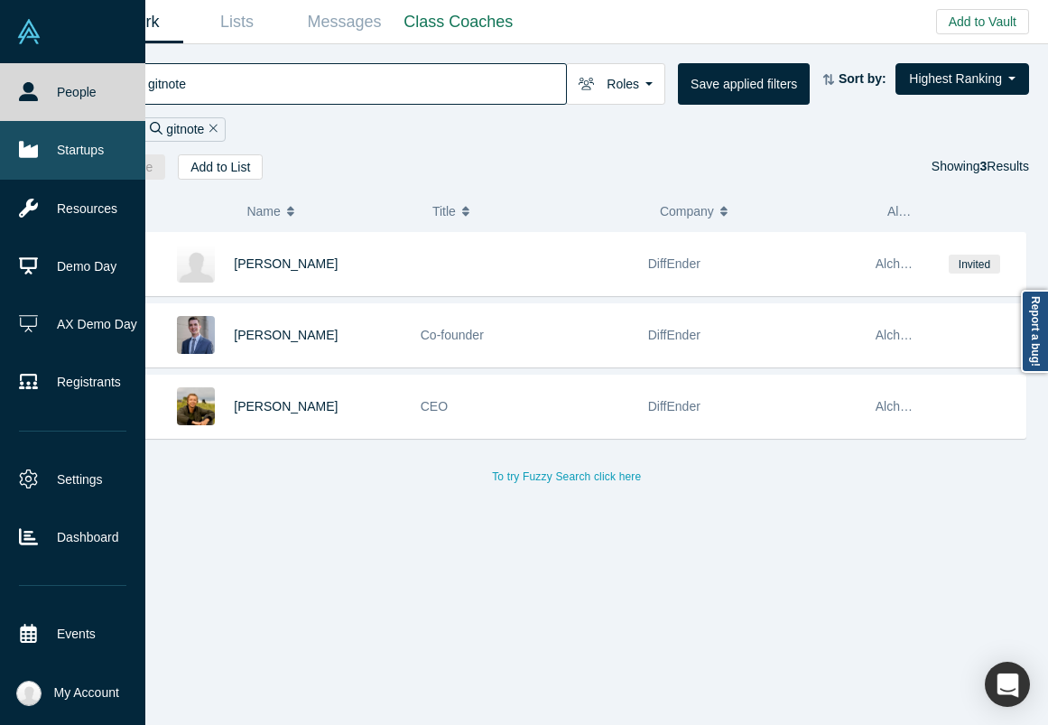
click at [40, 144] on link "Startups" at bounding box center [72, 150] width 145 height 58
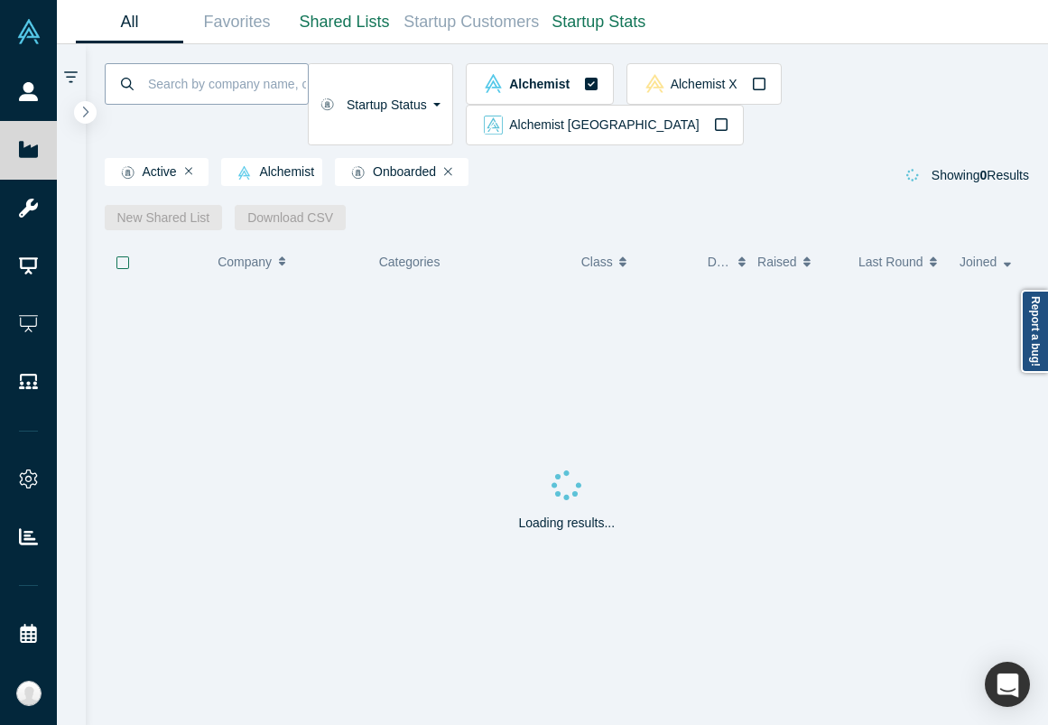
click at [234, 88] on input at bounding box center [227, 83] width 162 height 42
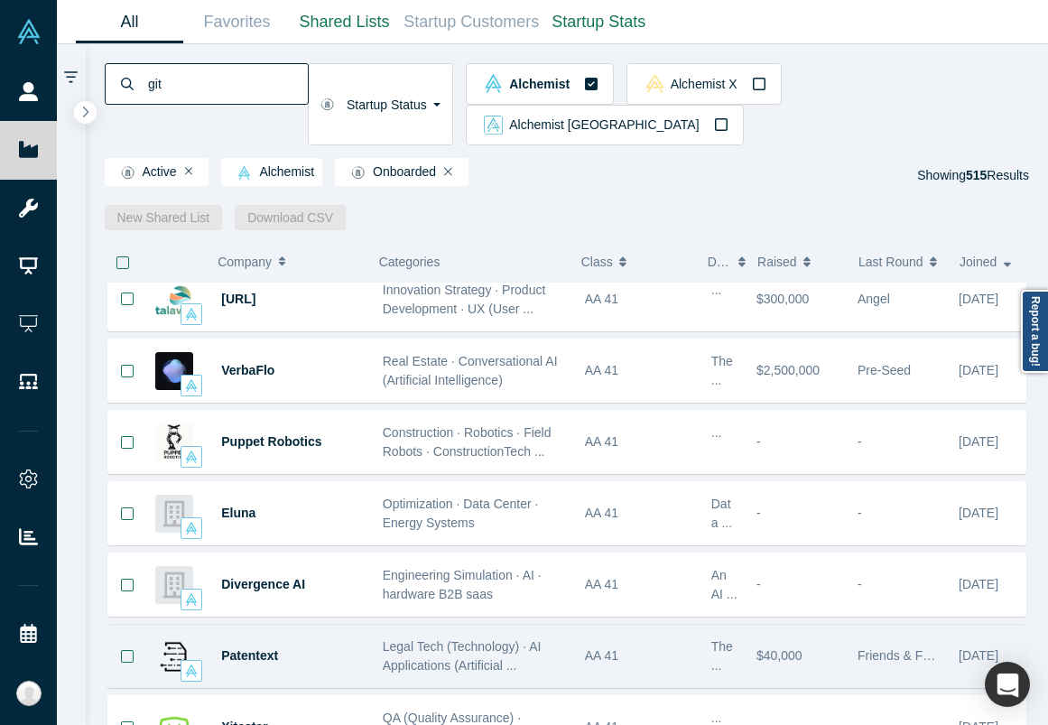
scroll to position [22, 0]
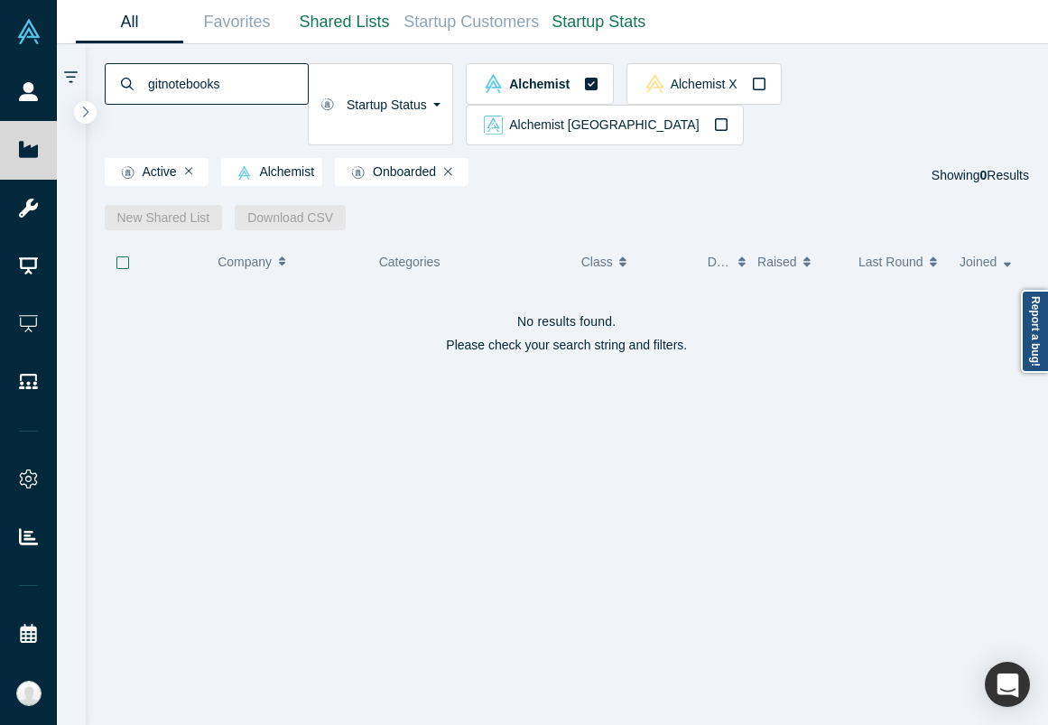
drag, startPoint x: 168, startPoint y: 82, endPoint x: 148, endPoint y: 83, distance: 19.9
click at [148, 83] on input "gitnotebooks" at bounding box center [227, 83] width 162 height 42
click at [205, 85] on input "notebooks" at bounding box center [227, 83] width 162 height 42
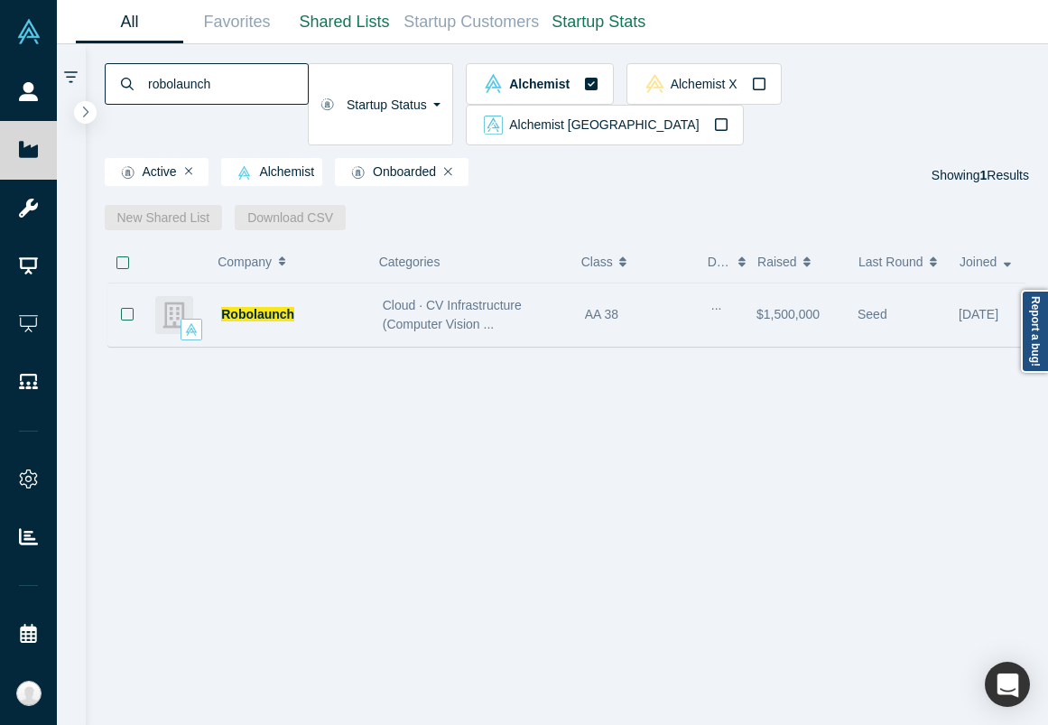
click at [328, 297] on div "Robolaunch" at bounding box center [292, 314] width 143 height 62
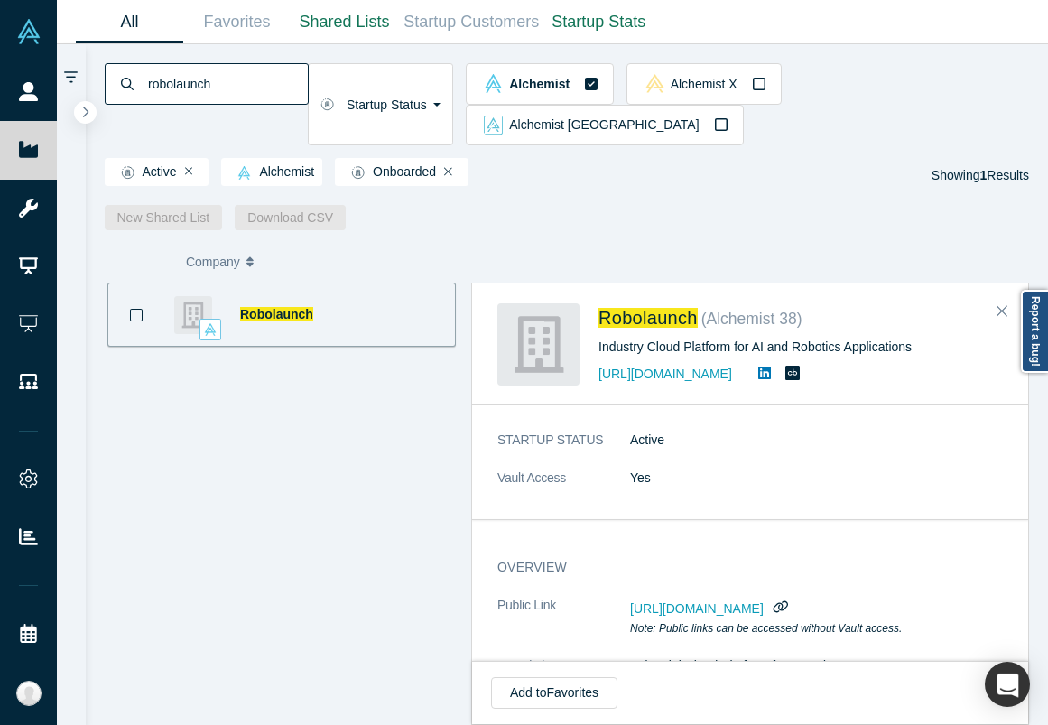
click at [265, 84] on input "robolaunch" at bounding box center [227, 83] width 162 height 42
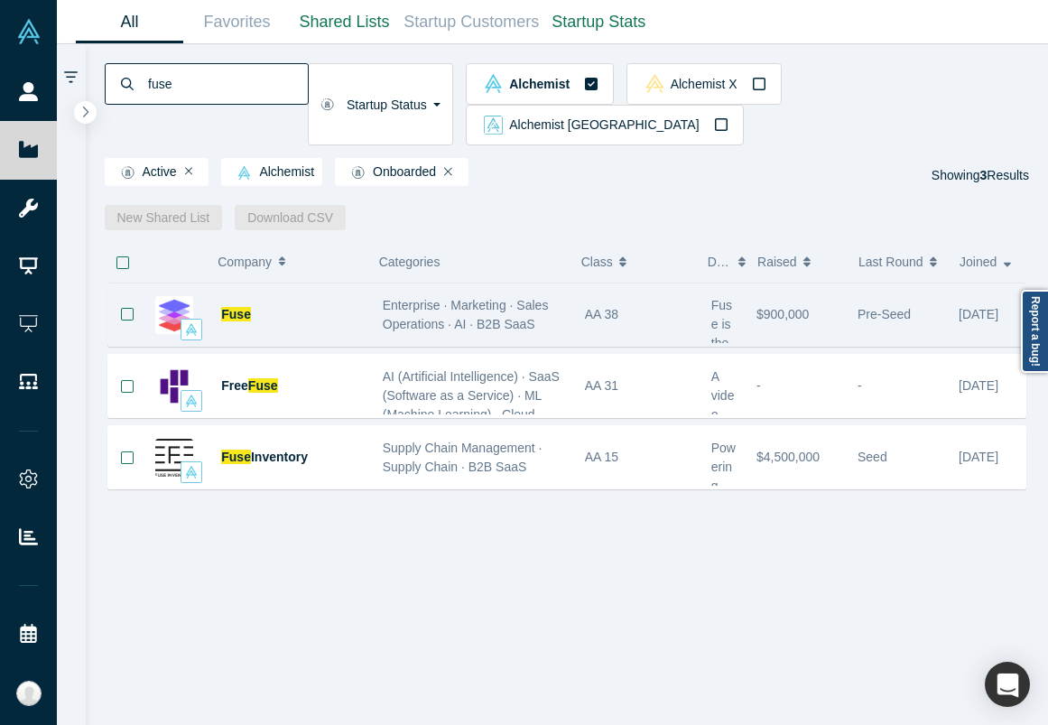
click at [340, 283] on div "Fuse" at bounding box center [292, 314] width 143 height 62
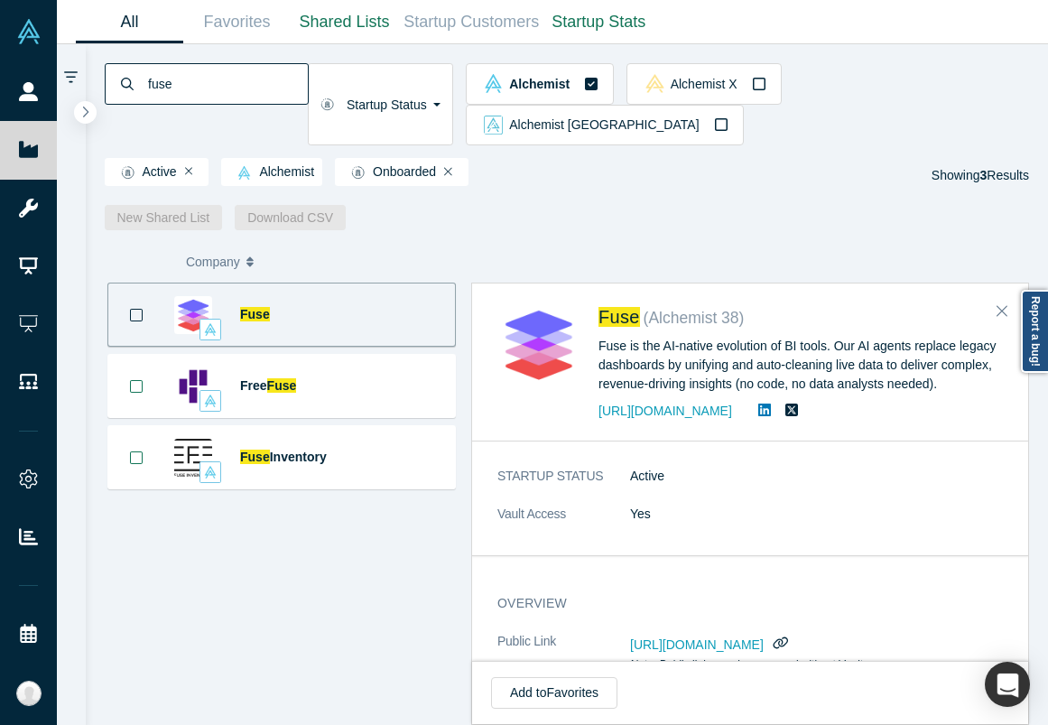
click at [308, 89] on input "fuse" at bounding box center [227, 83] width 162 height 42
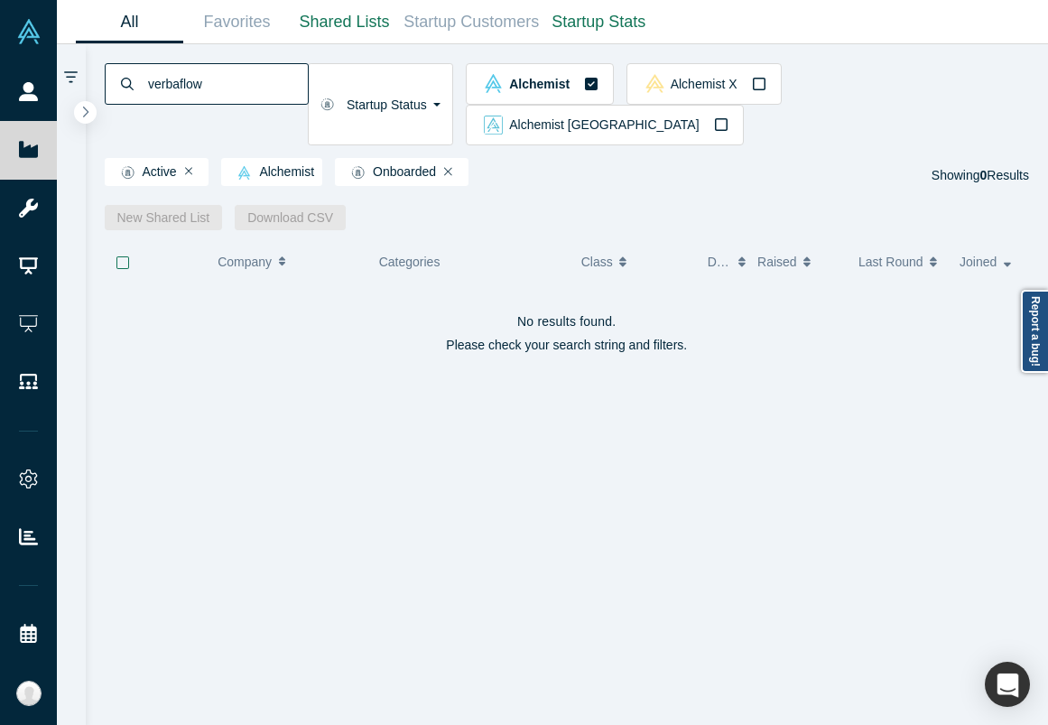
click at [217, 89] on input "verbaflow" at bounding box center [227, 83] width 162 height 42
type input "moodbit"
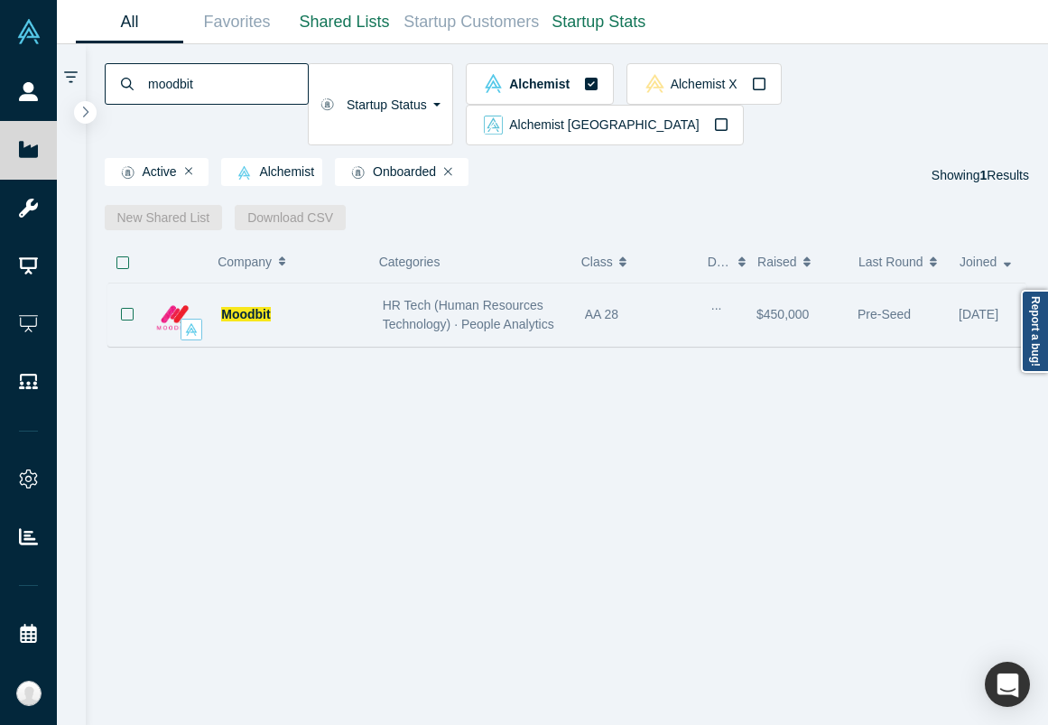
click at [336, 286] on div "Moodbit" at bounding box center [292, 314] width 143 height 62
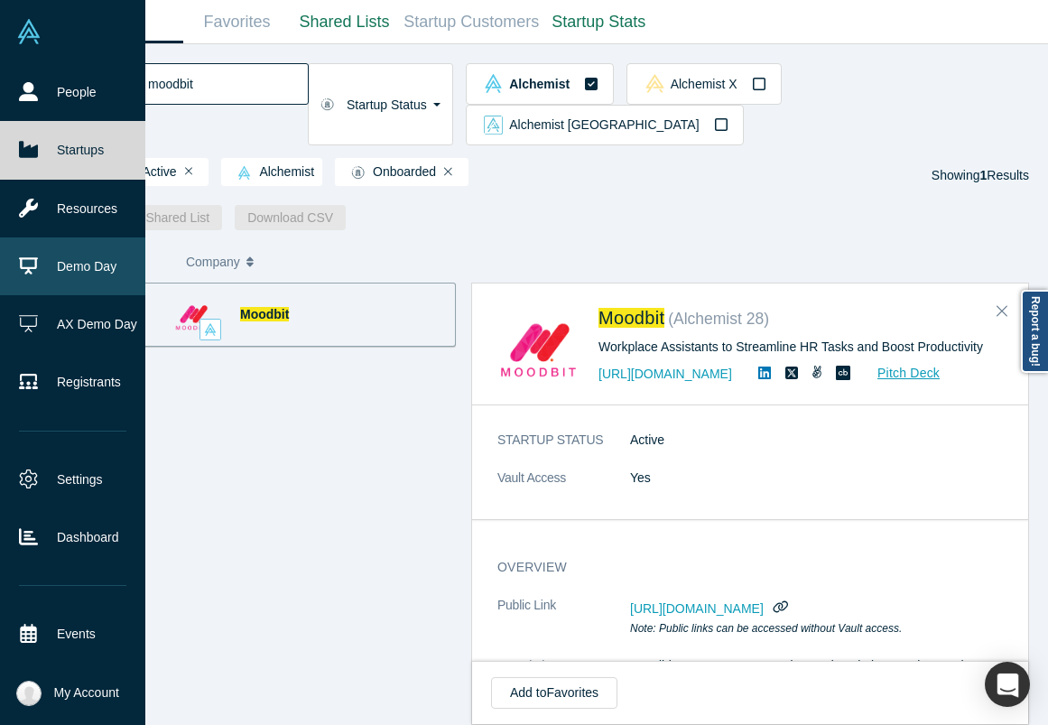
click at [34, 275] on link "Demo Day" at bounding box center [72, 266] width 145 height 58
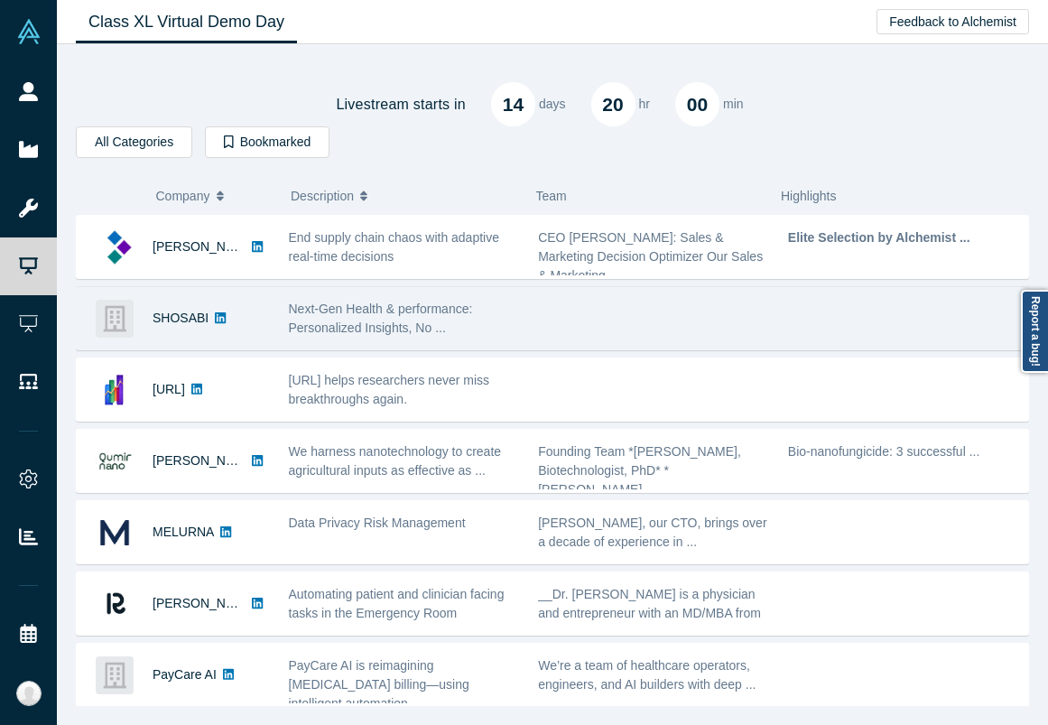
click at [249, 318] on div "SHOSABI" at bounding box center [173, 318] width 193 height 62
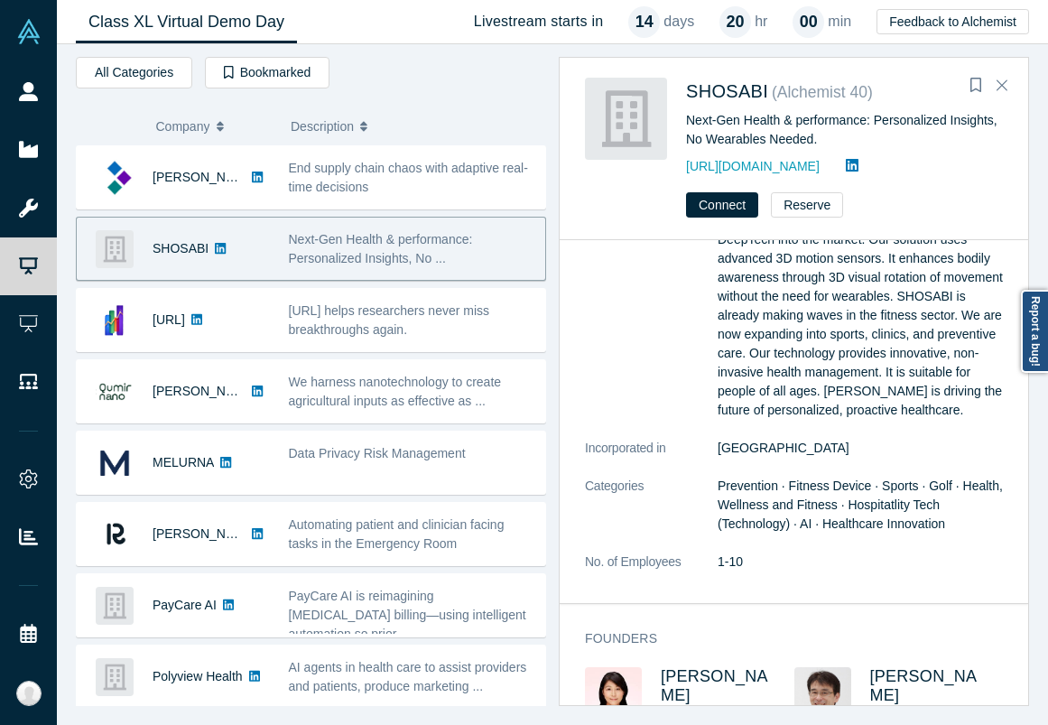
scroll to position [128, 0]
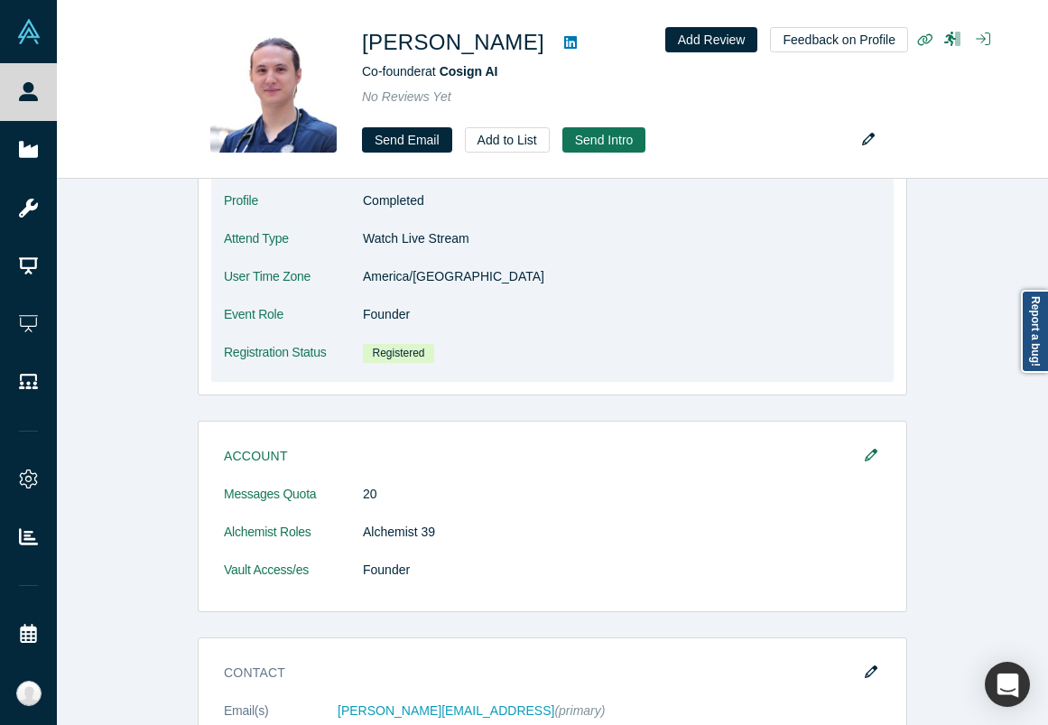
scroll to position [326, 0]
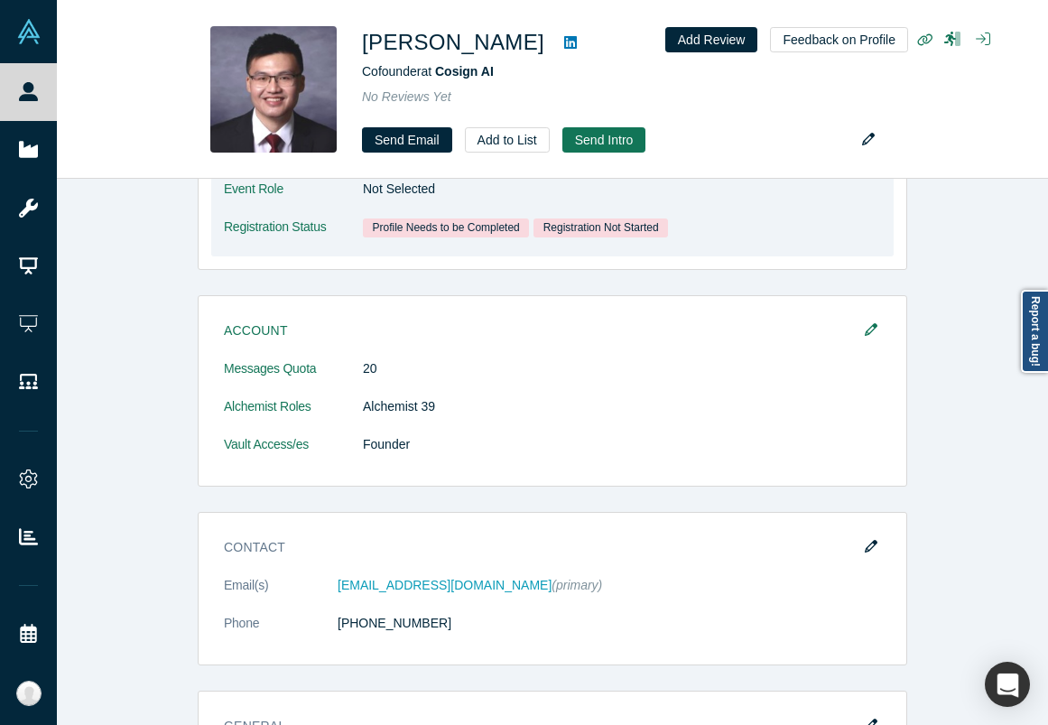
scroll to position [448, 0]
